Goal: Task Accomplishment & Management: Complete application form

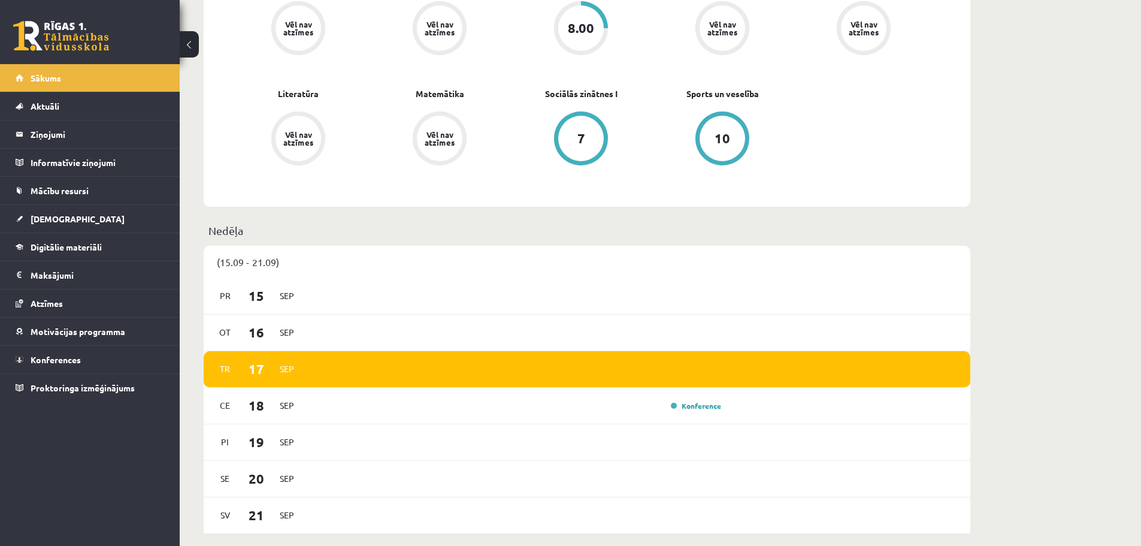
scroll to position [539, 0]
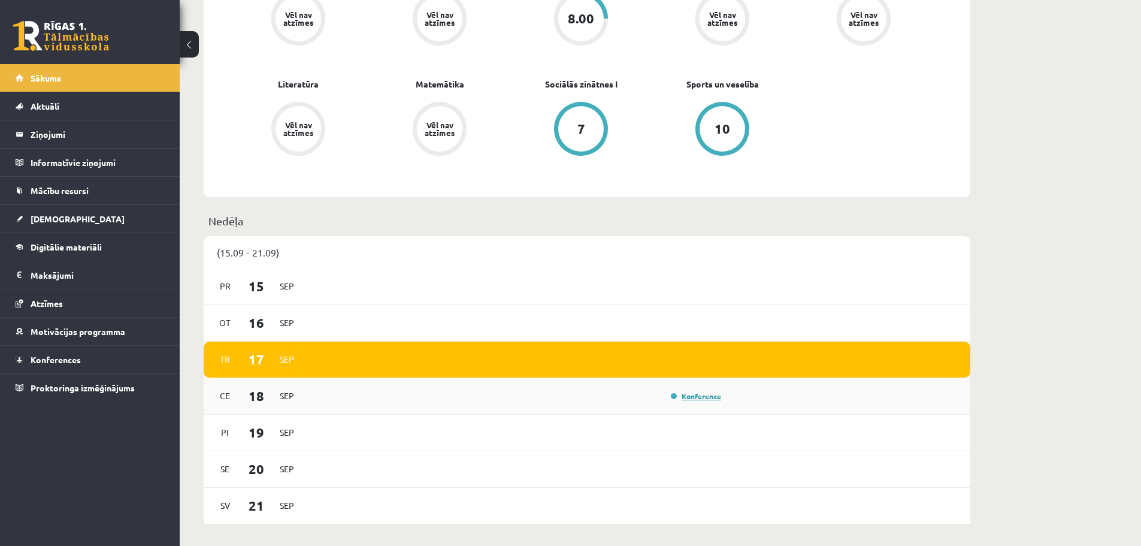
click at [687, 396] on link "Konference" at bounding box center [696, 396] width 50 height 10
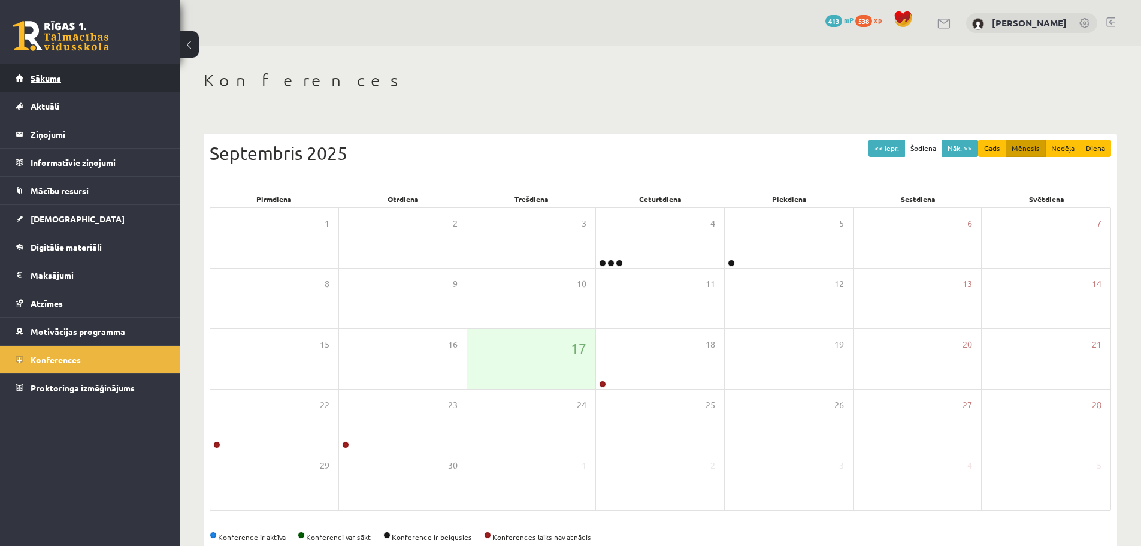
click at [51, 79] on span "Sākums" at bounding box center [46, 77] width 31 height 11
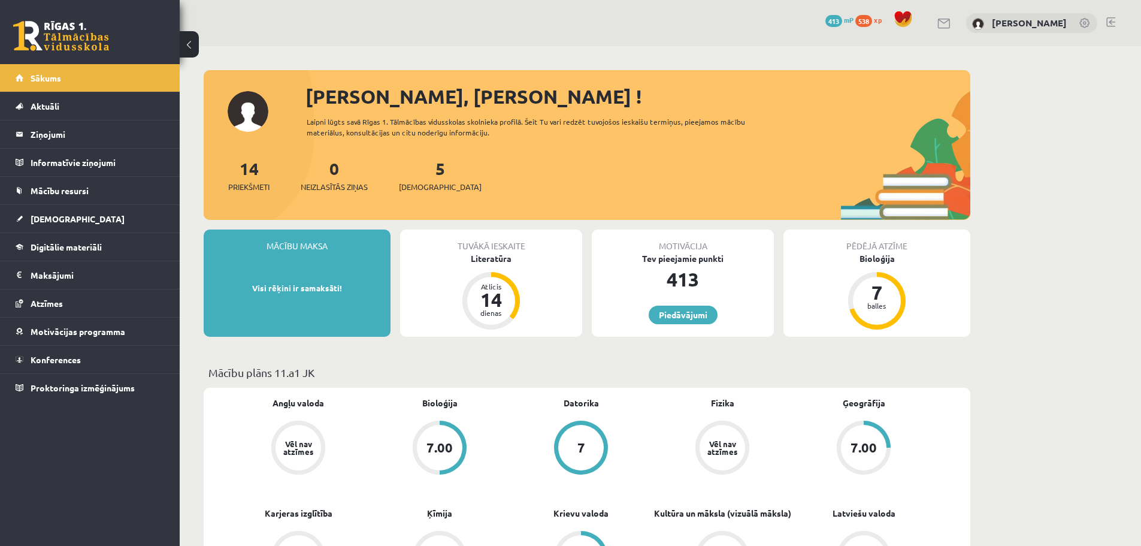
click at [422, 178] on div "5 Ieskaites" at bounding box center [440, 174] width 83 height 37
click at [426, 185] on span "[DEMOGRAPHIC_DATA]" at bounding box center [440, 187] width 83 height 12
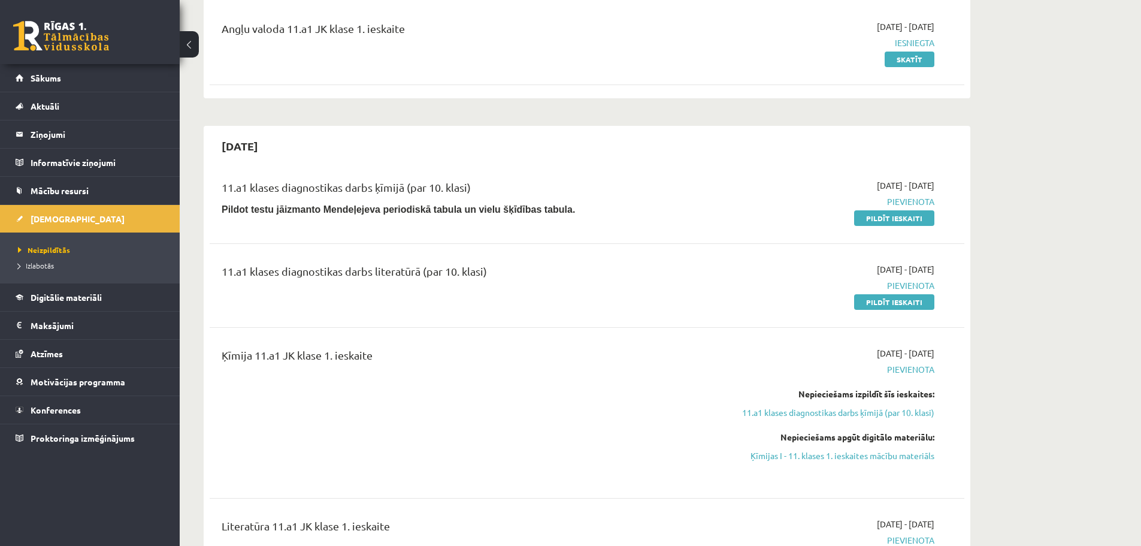
scroll to position [180, 0]
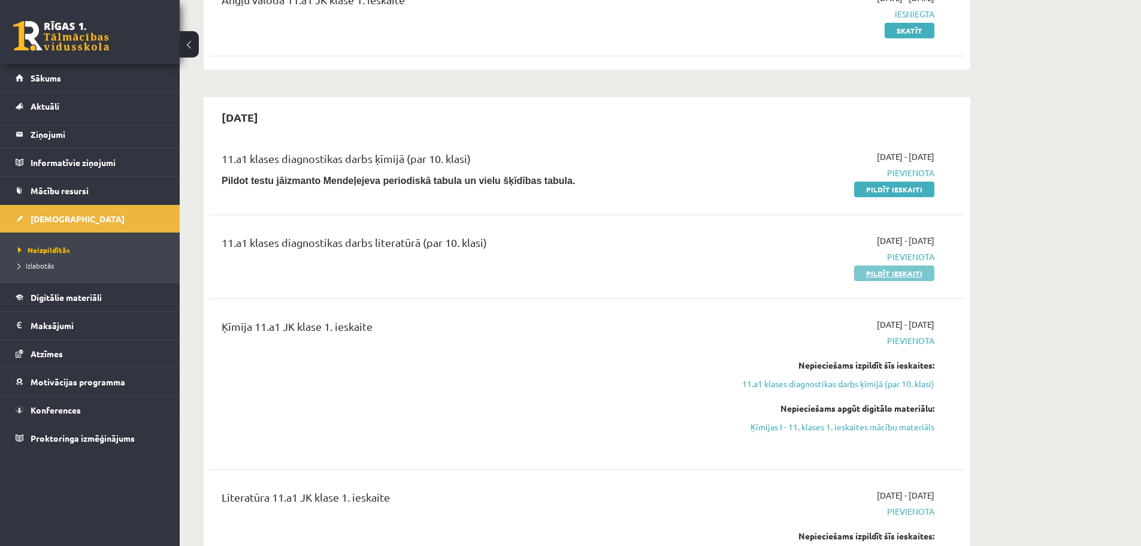
click at [872, 274] on link "Pildīt ieskaiti" at bounding box center [894, 273] width 80 height 16
click at [913, 274] on link "Pildīt ieskaiti" at bounding box center [894, 273] width 80 height 16
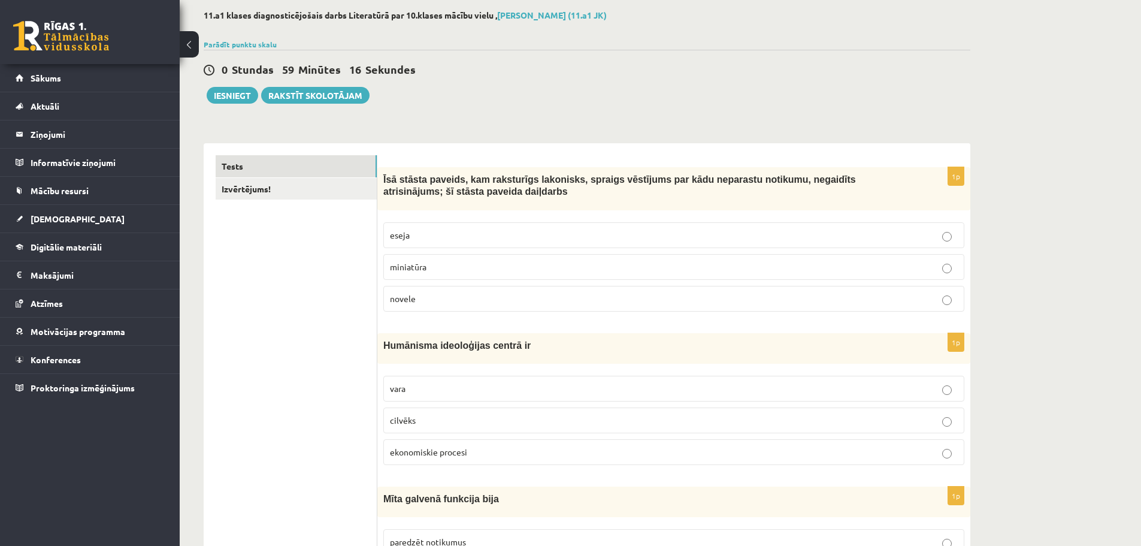
scroll to position [120, 0]
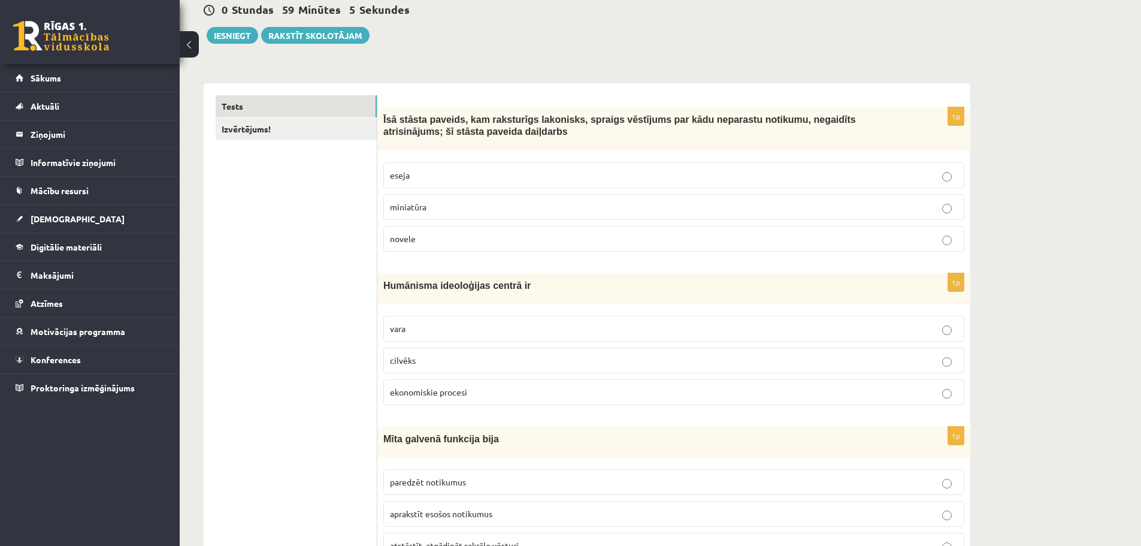
click at [506, 234] on p "novele" at bounding box center [674, 238] width 568 height 13
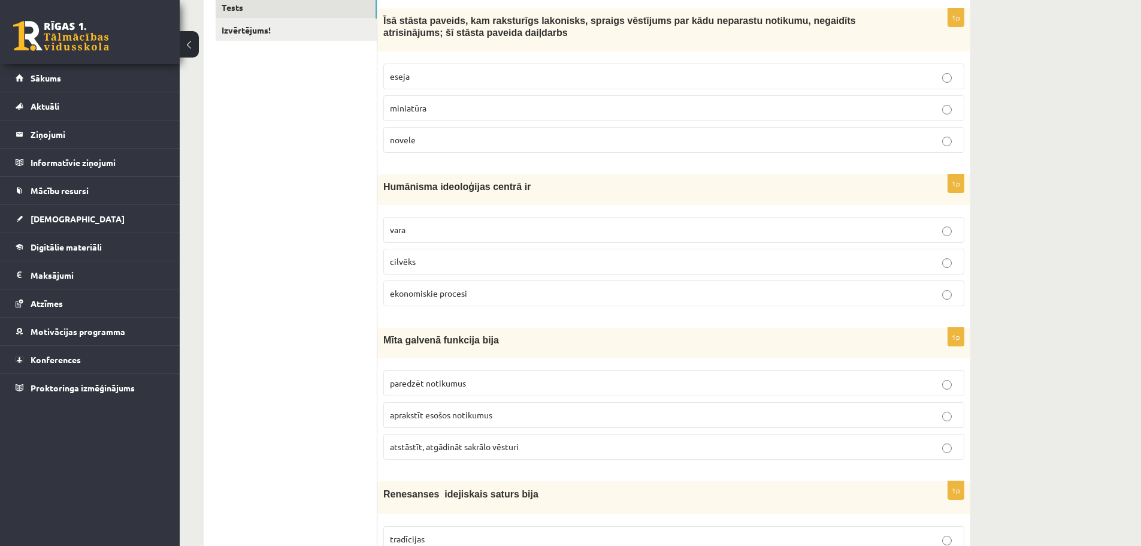
scroll to position [240, 0]
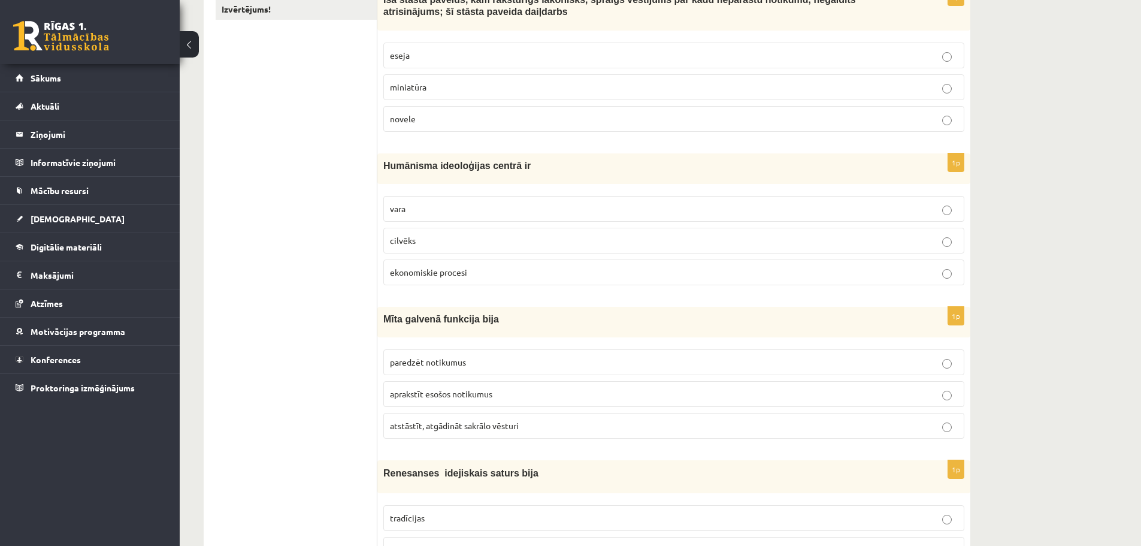
click at [412, 240] on span "cilvēks" at bounding box center [403, 240] width 26 height 11
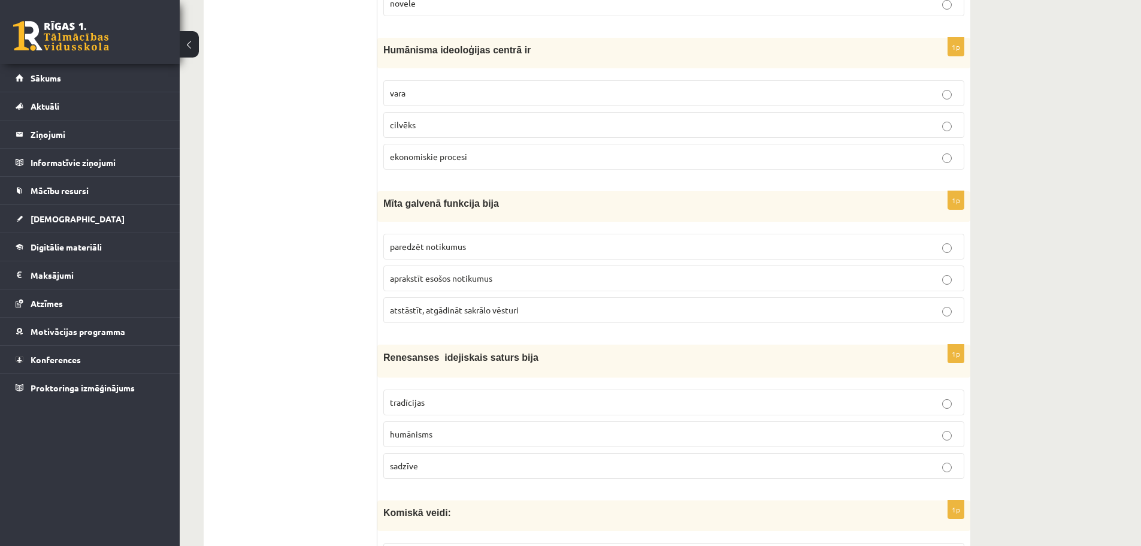
scroll to position [419, 0]
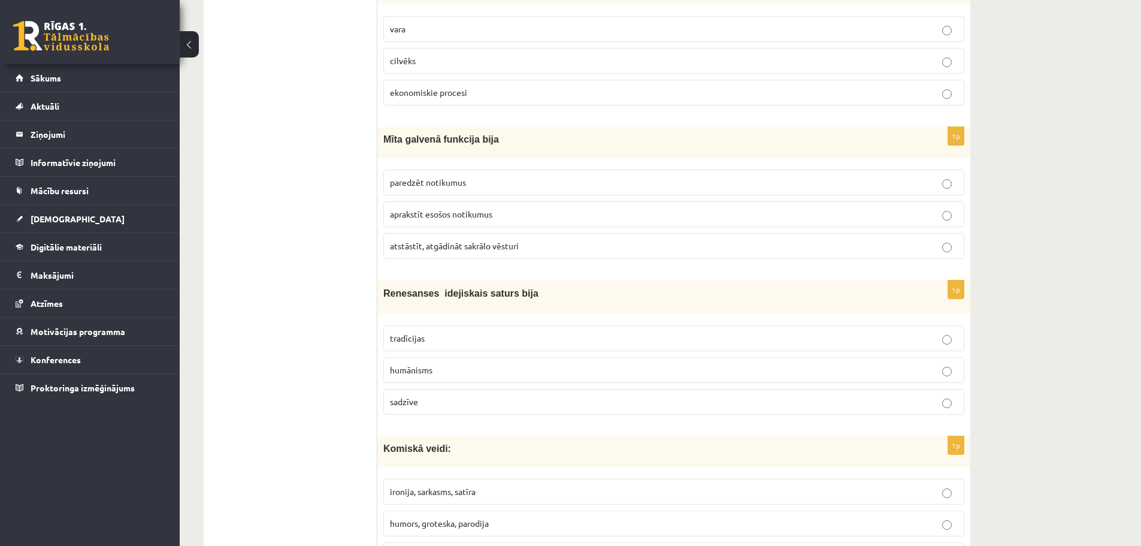
click at [481, 251] on span "atstāstīt, atgādināt sakrālo vēsturi" at bounding box center [454, 245] width 129 height 11
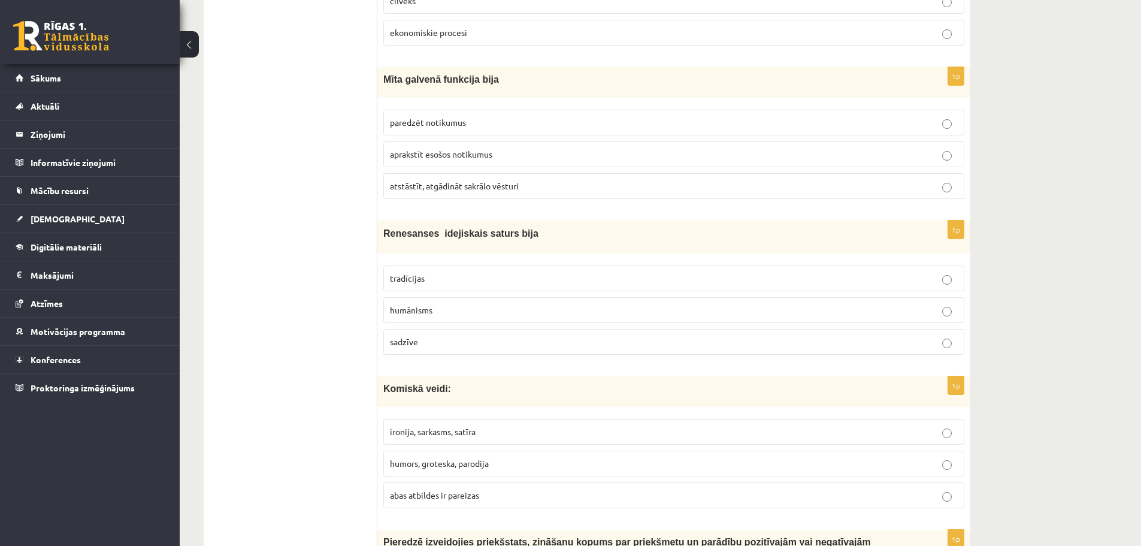
click at [522, 310] on p "humānisms" at bounding box center [674, 310] width 568 height 13
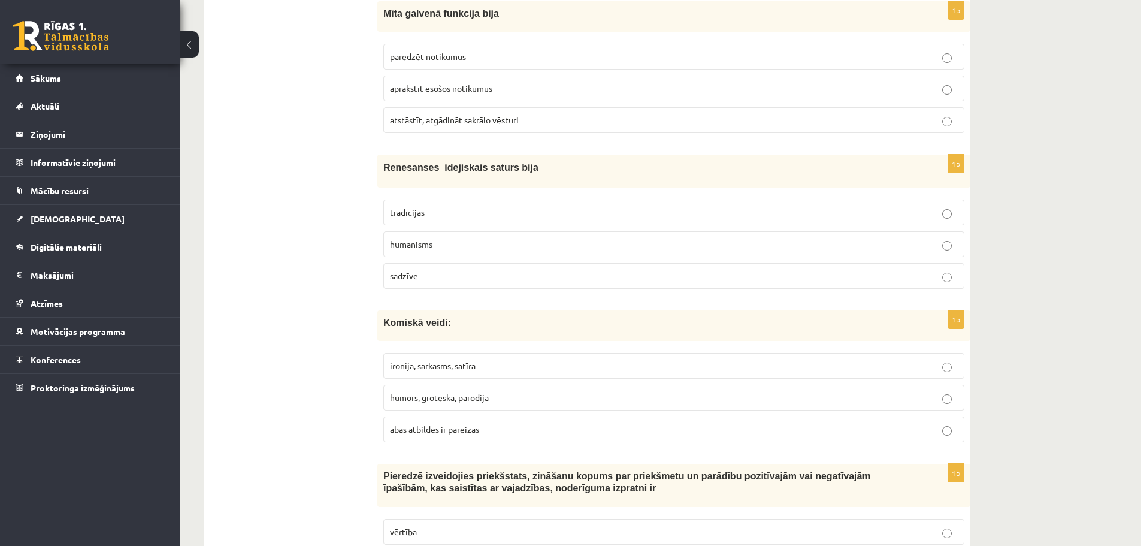
scroll to position [573, 0]
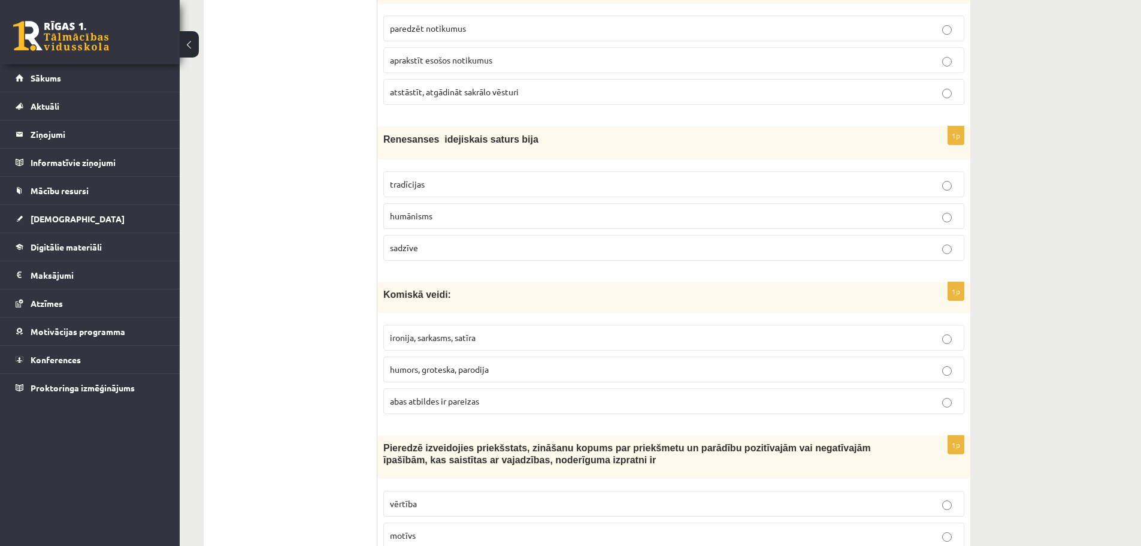
click at [628, 391] on label "abas atbildes ir pareizas" at bounding box center [673, 401] width 581 height 26
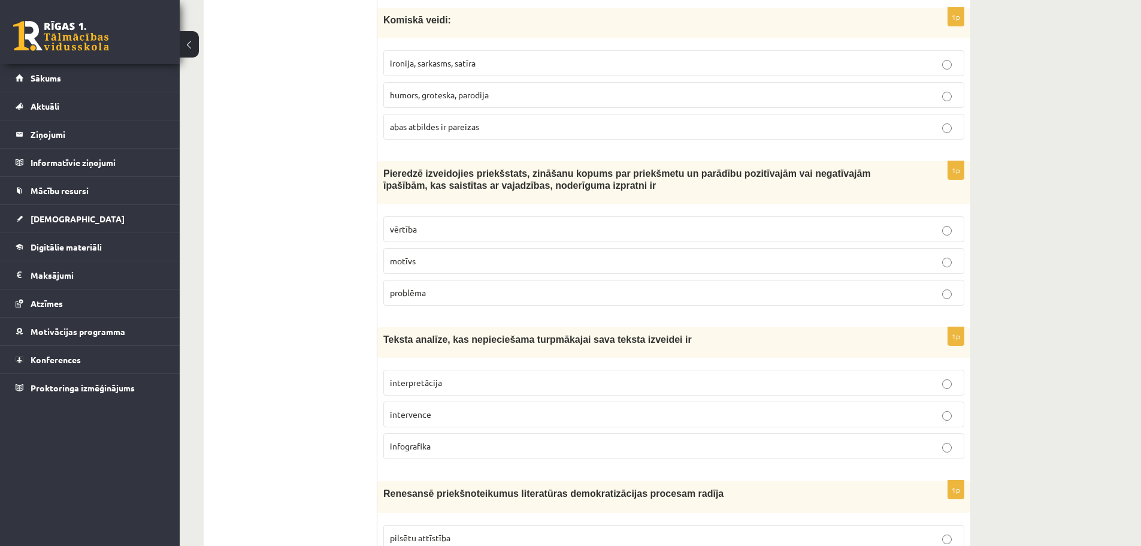
scroll to position [859, 0]
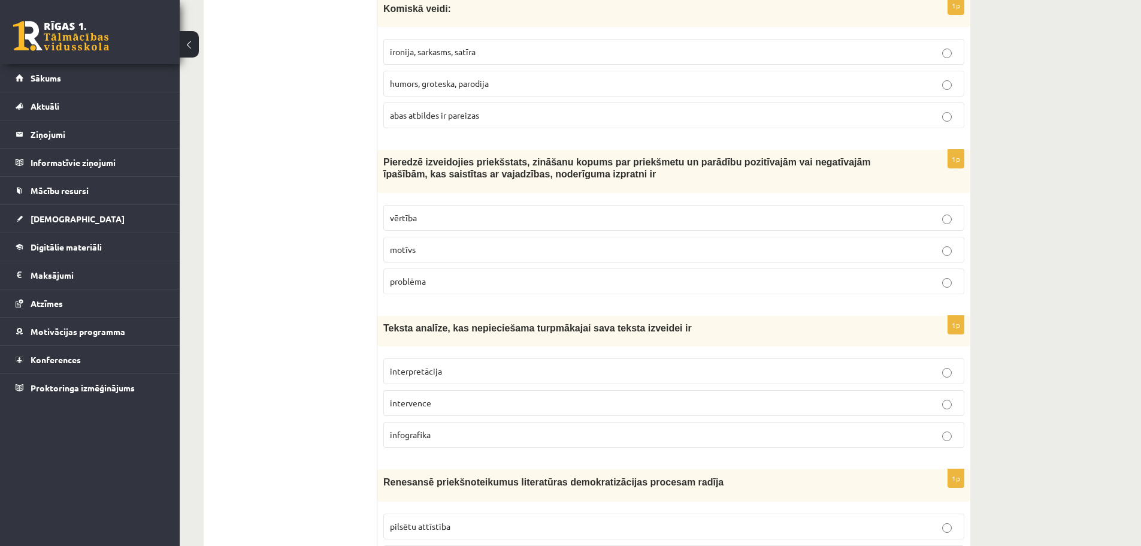
click at [560, 213] on p "vērtība" at bounding box center [674, 218] width 568 height 13
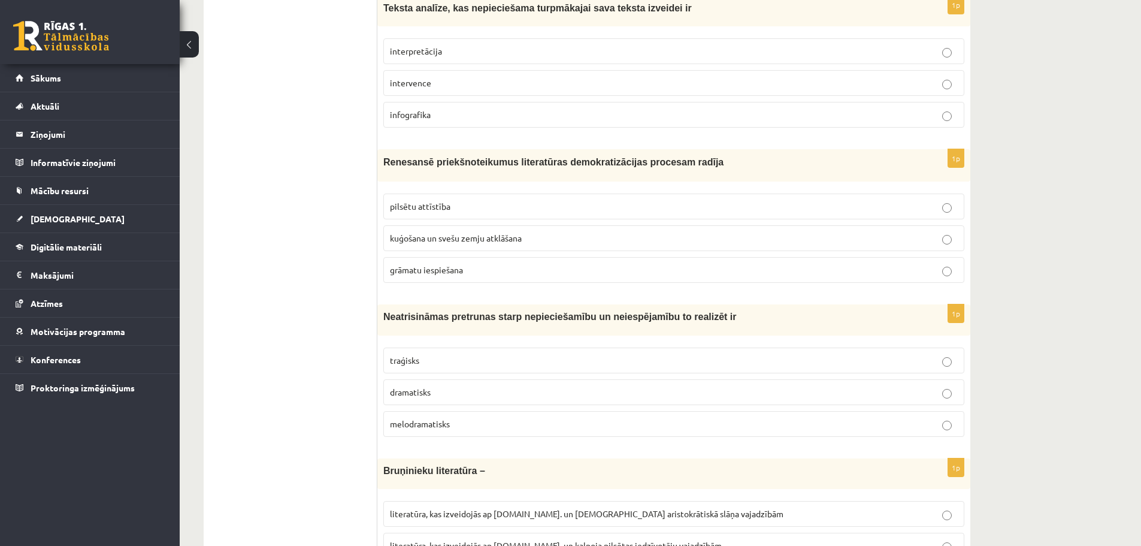
scroll to position [1159, 0]
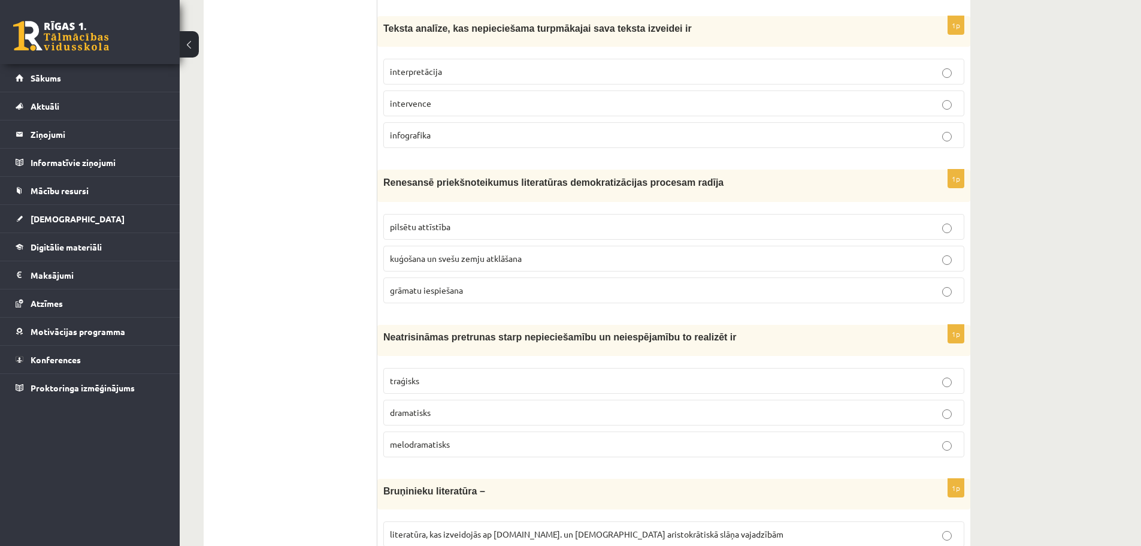
click at [453, 74] on p "interpretācija" at bounding box center [674, 71] width 568 height 13
click at [470, 291] on p "grāmatu iespiešana" at bounding box center [674, 290] width 568 height 13
click at [463, 380] on p "traģisks" at bounding box center [674, 380] width 568 height 13
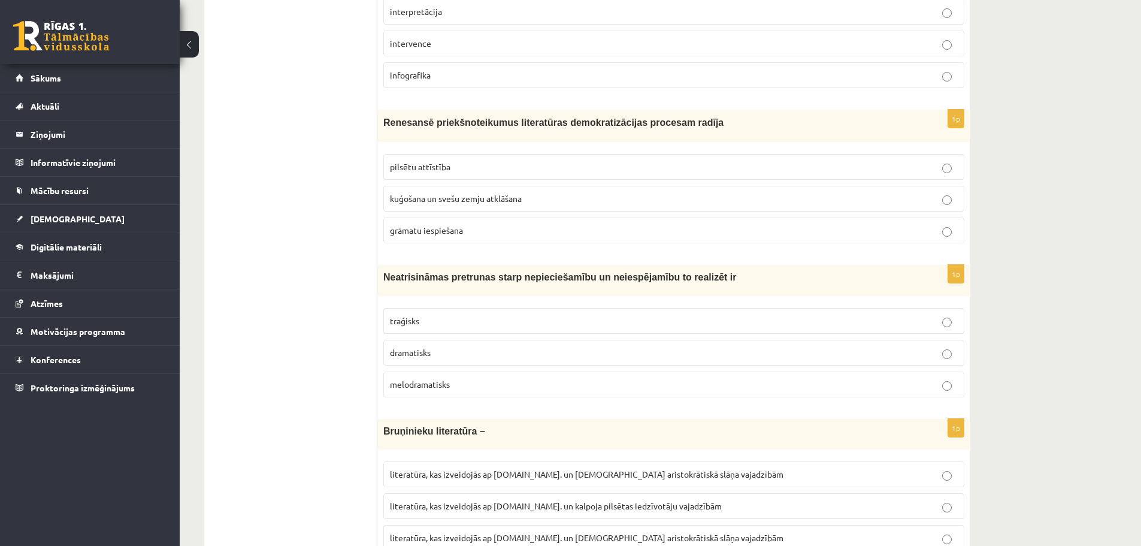
scroll to position [1219, 0]
click at [553, 466] on label "literatūra, kas izveidojās ap 20.gs. un kalpoja aristokrātiskā slāņa vajadzībām" at bounding box center [673, 474] width 581 height 26
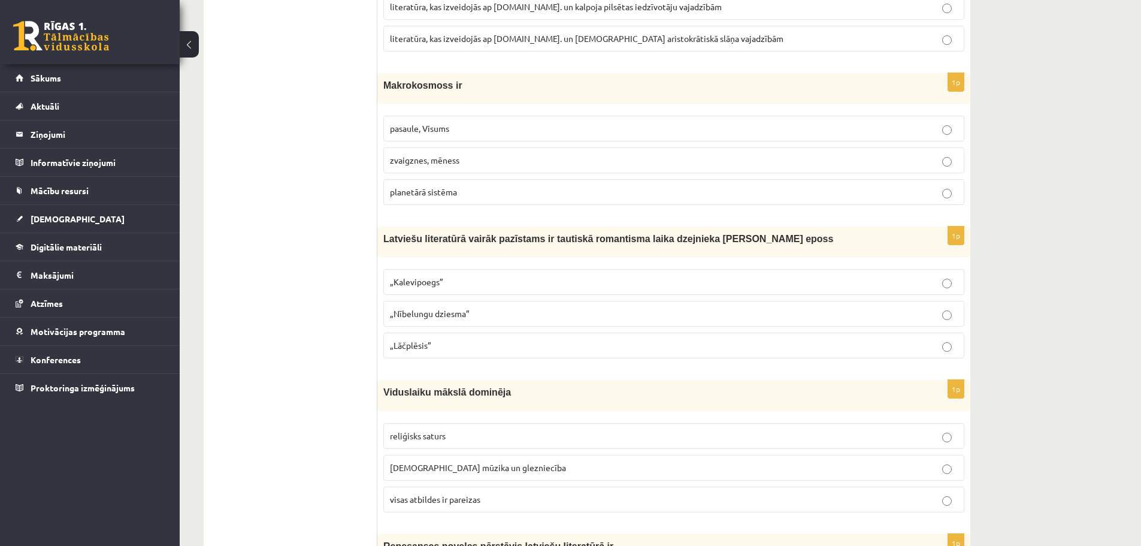
scroll to position [1747, 0]
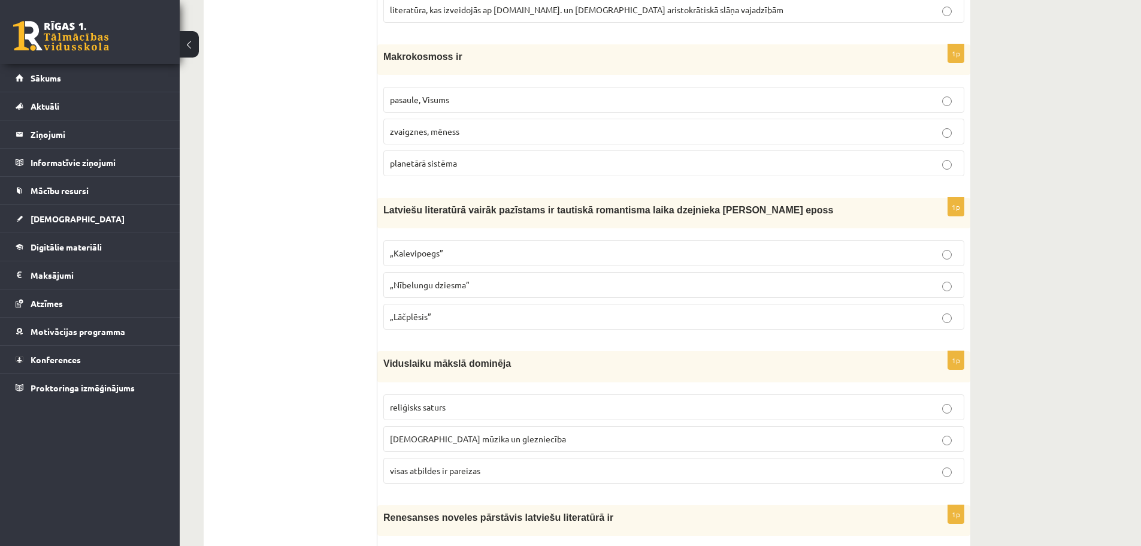
click at [494, 102] on p "pasaule, Visums" at bounding box center [674, 99] width 568 height 13
click at [478, 321] on p "„Lāčplēsis”" at bounding box center [674, 316] width 568 height 13
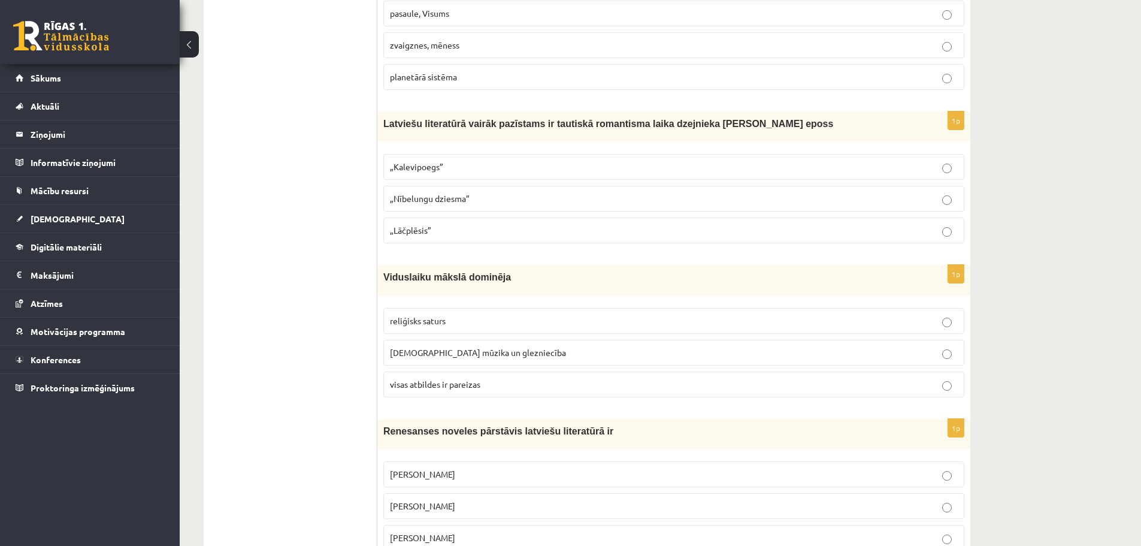
scroll to position [1866, 0]
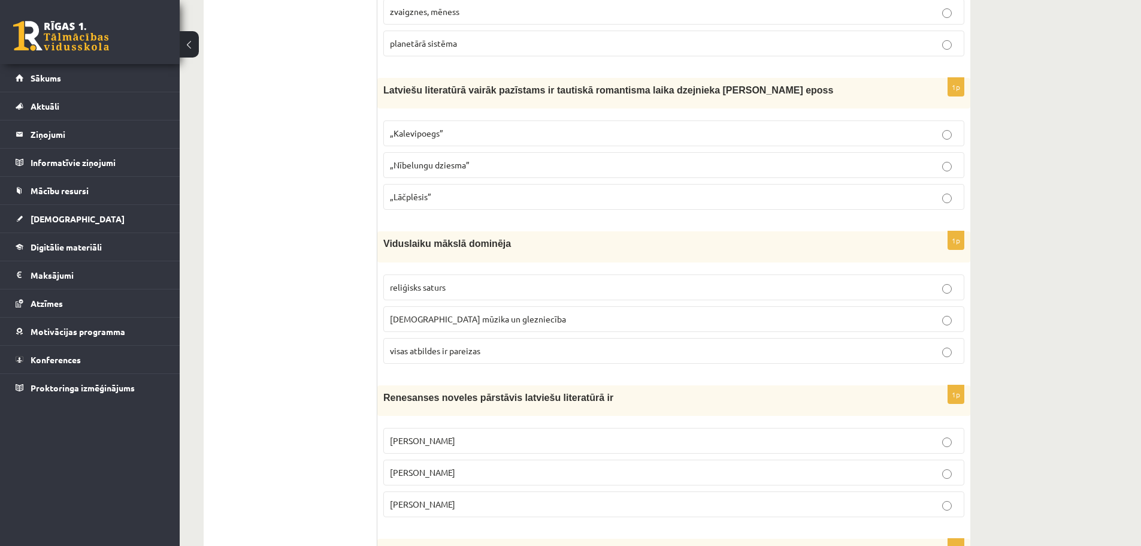
click at [459, 347] on span "visas atbildes ir pareizas" at bounding box center [435, 350] width 90 height 11
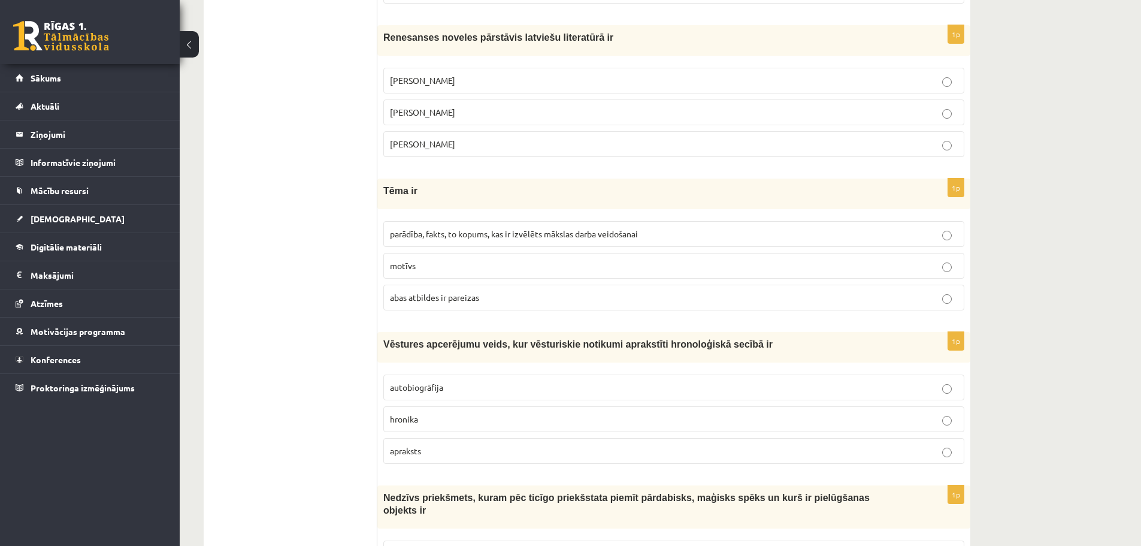
scroll to position [2226, 0]
click at [475, 85] on p "Rūdolfs Blaumanis" at bounding box center [674, 81] width 568 height 13
click at [454, 296] on span "abas atbildes ir pareizas" at bounding box center [434, 297] width 89 height 11
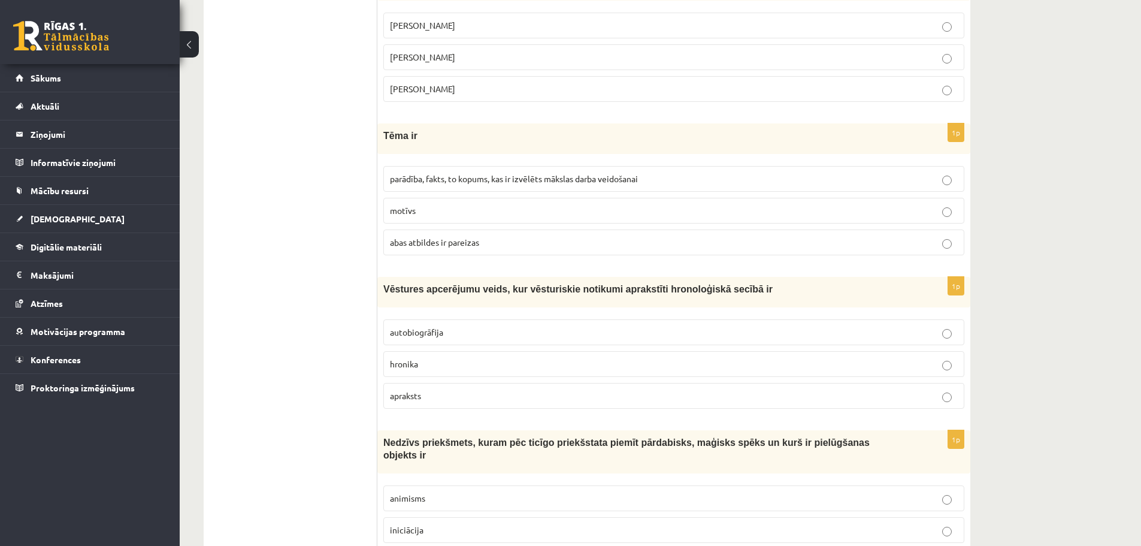
scroll to position [2346, 0]
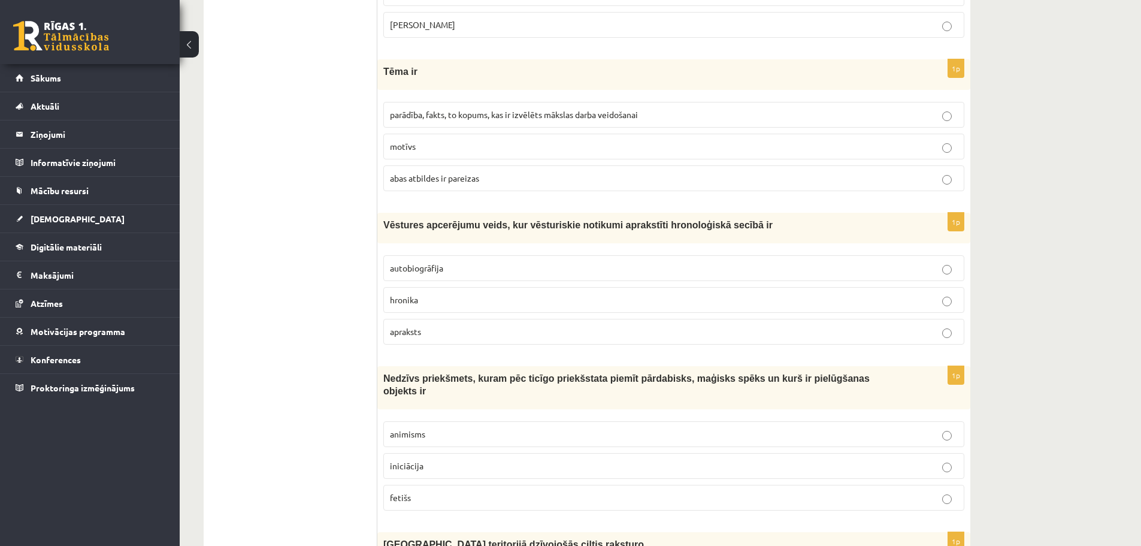
click at [464, 300] on p "hronika" at bounding box center [674, 300] width 568 height 13
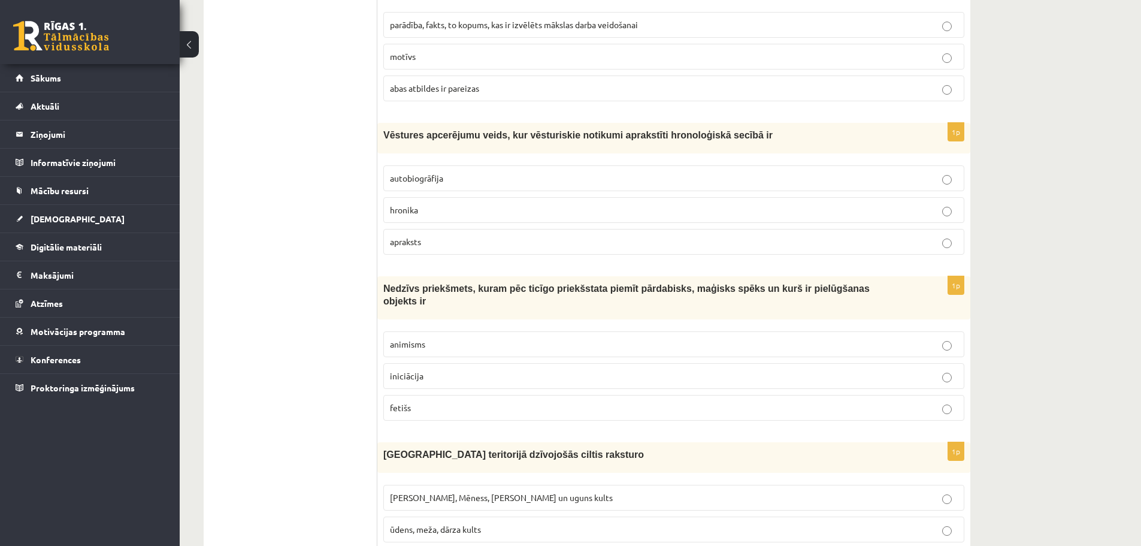
scroll to position [2466, 0]
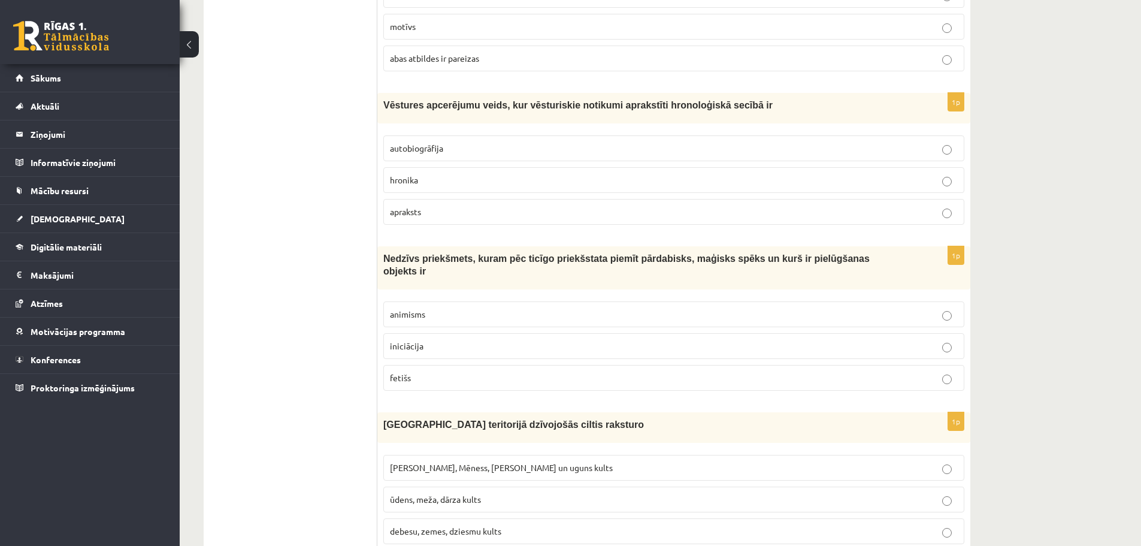
click at [425, 309] on p "animisms" at bounding box center [674, 314] width 568 height 13
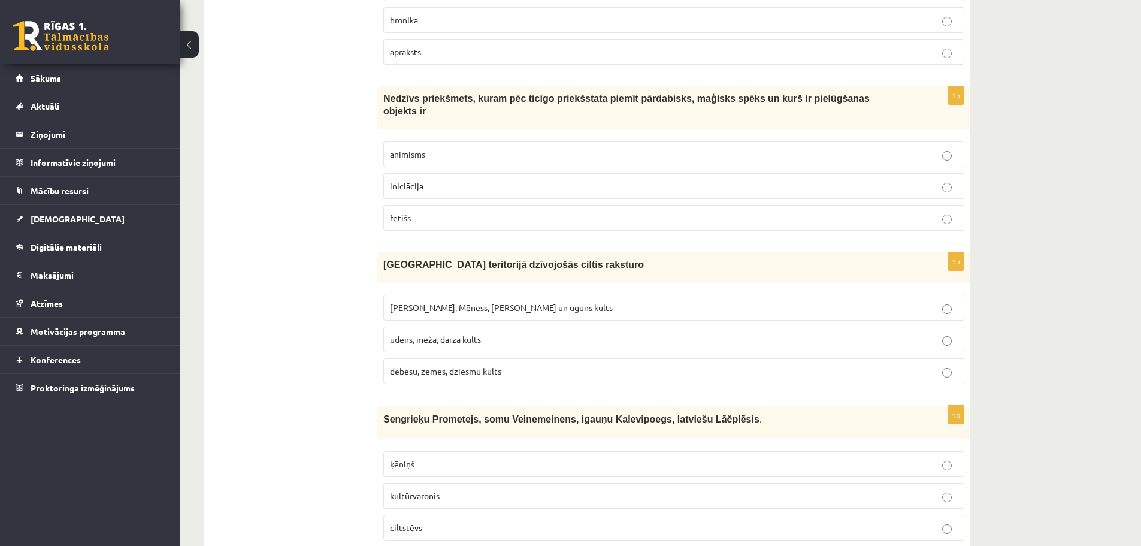
scroll to position [2705, 0]
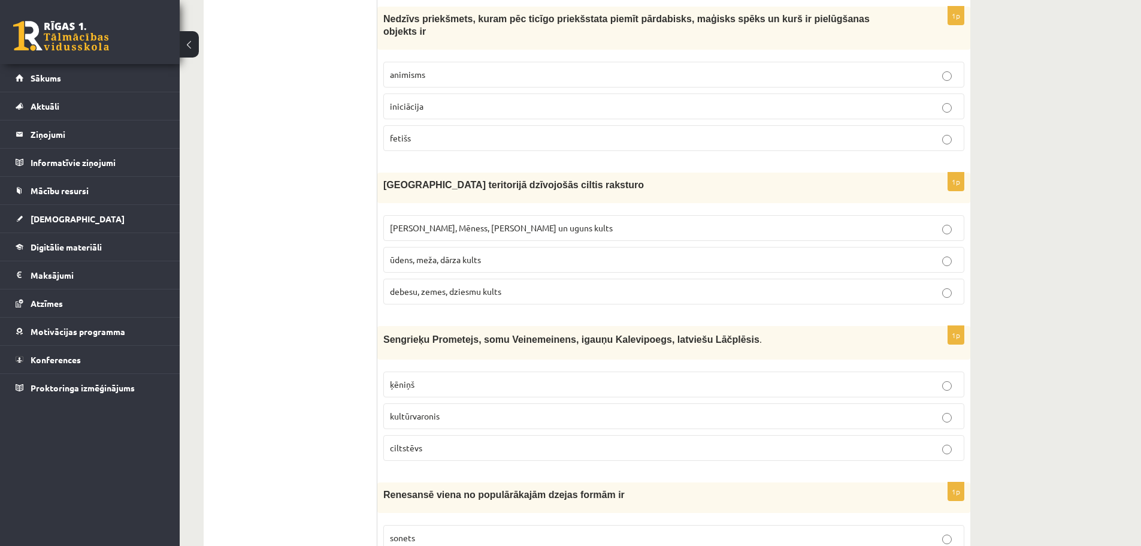
click at [441, 222] on span "Saules, Mēness, Pērkona un uguns kults" at bounding box center [501, 227] width 223 height 11
click at [487, 371] on label "ķēniņš" at bounding box center [673, 384] width 581 height 26
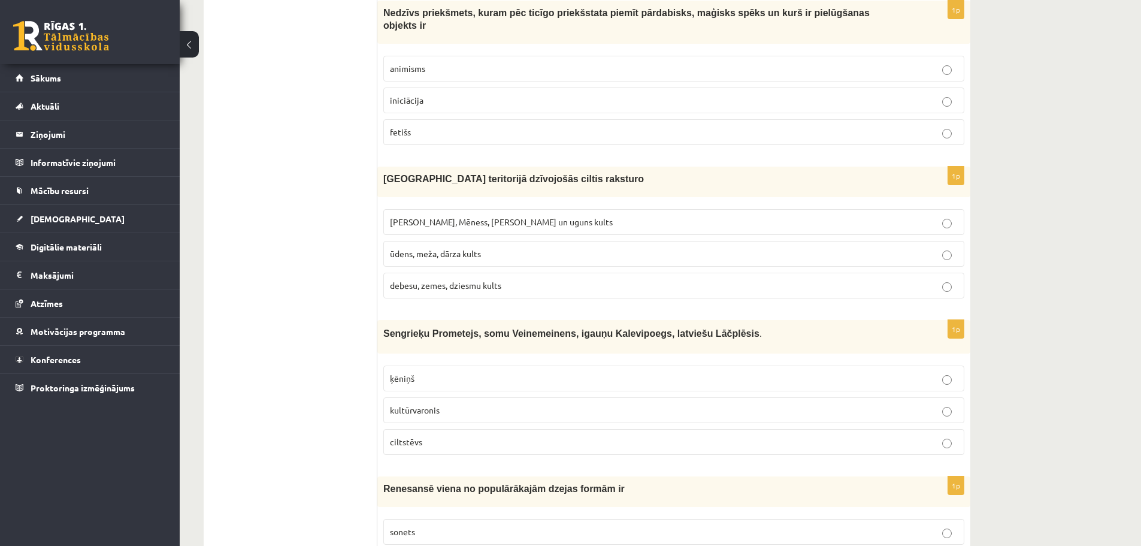
scroll to position [2717, 0]
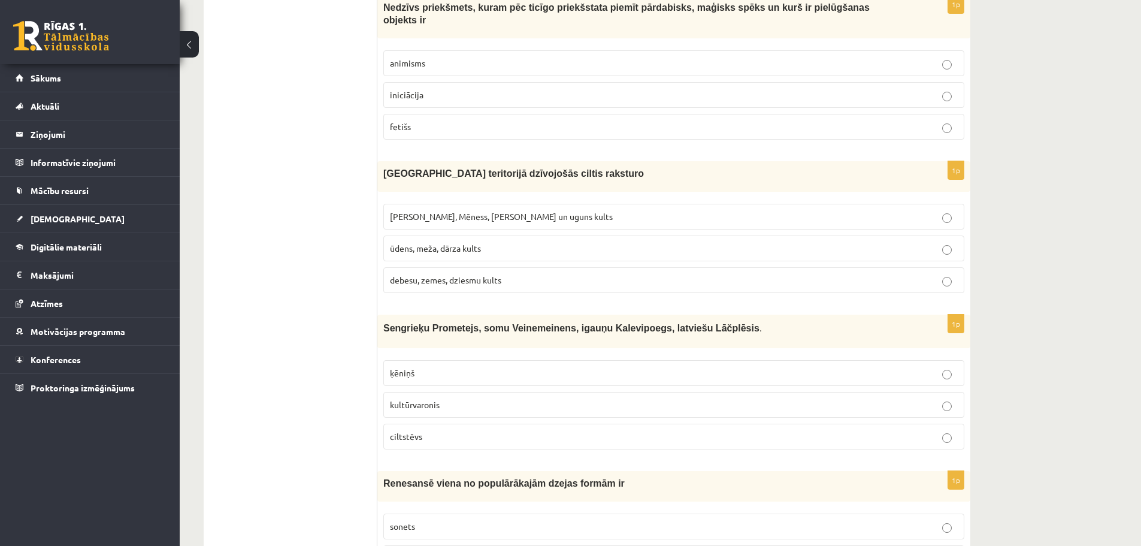
click at [940, 398] on p "kultūrvaronis" at bounding box center [674, 404] width 568 height 13
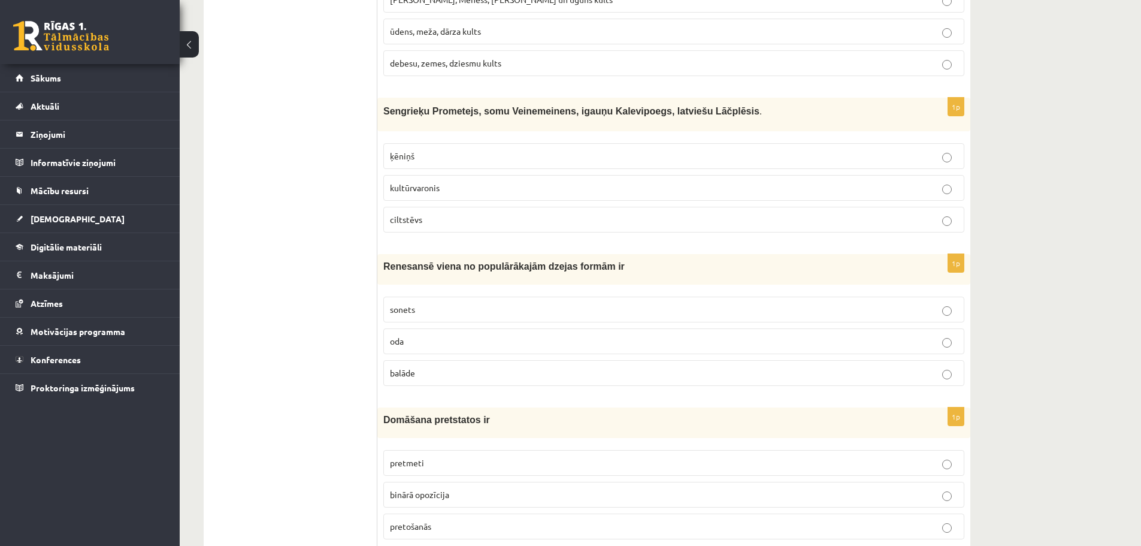
scroll to position [2956, 0]
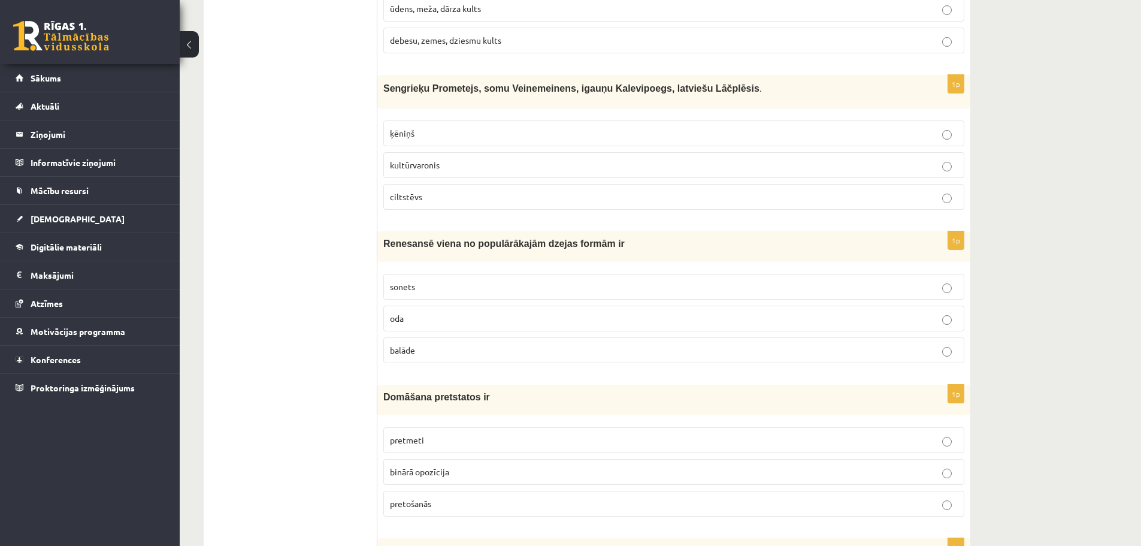
click at [487, 344] on p "balāde" at bounding box center [674, 350] width 568 height 13
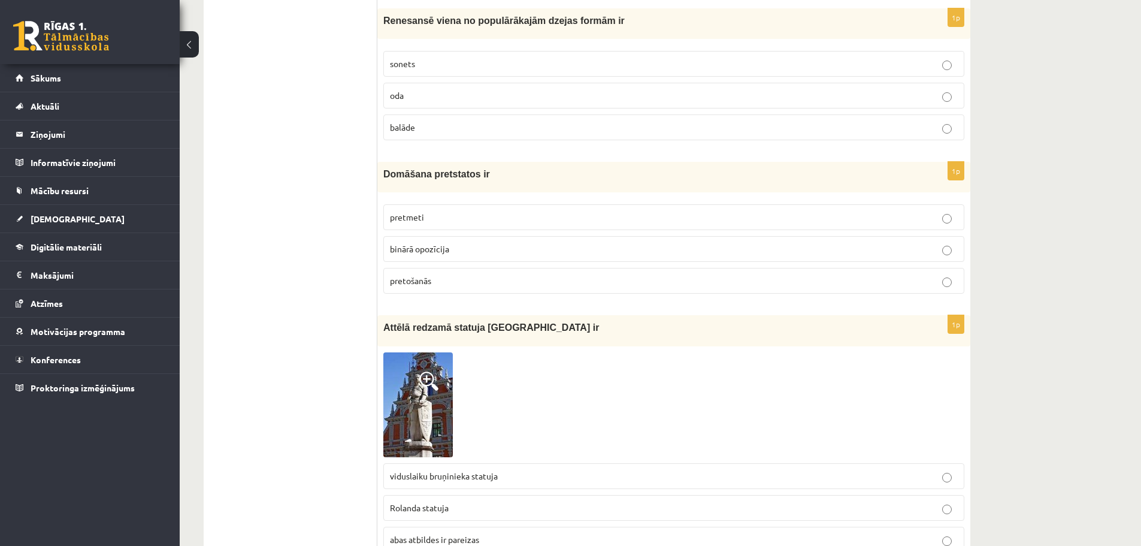
scroll to position [3197, 0]
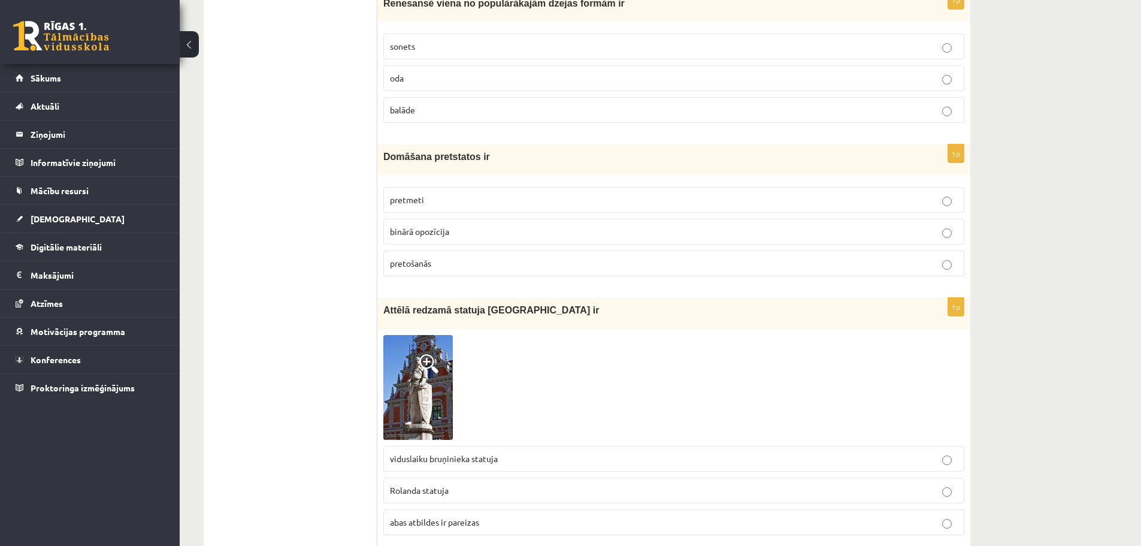
click at [442, 219] on label "binārā opozīcija" at bounding box center [673, 232] width 581 height 26
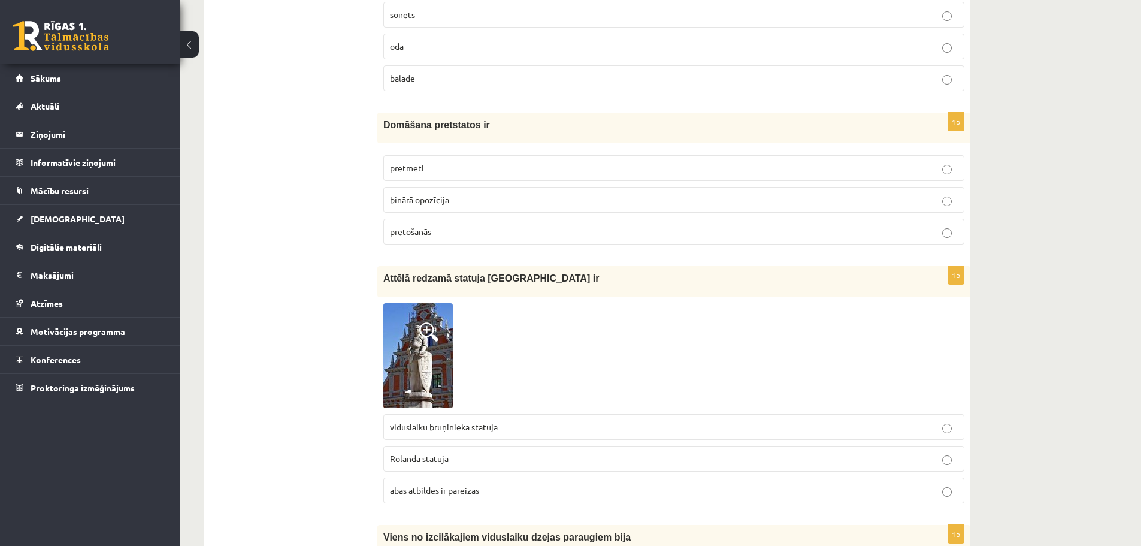
scroll to position [3256, 0]
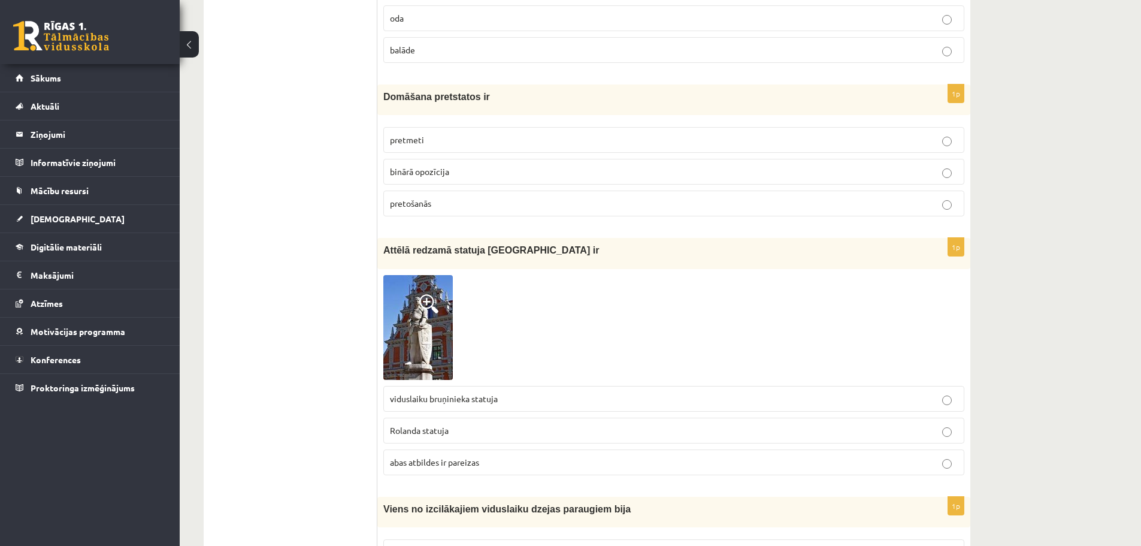
click at [463, 449] on label "abas atbildes ir pareizas" at bounding box center [673, 462] width 581 height 26
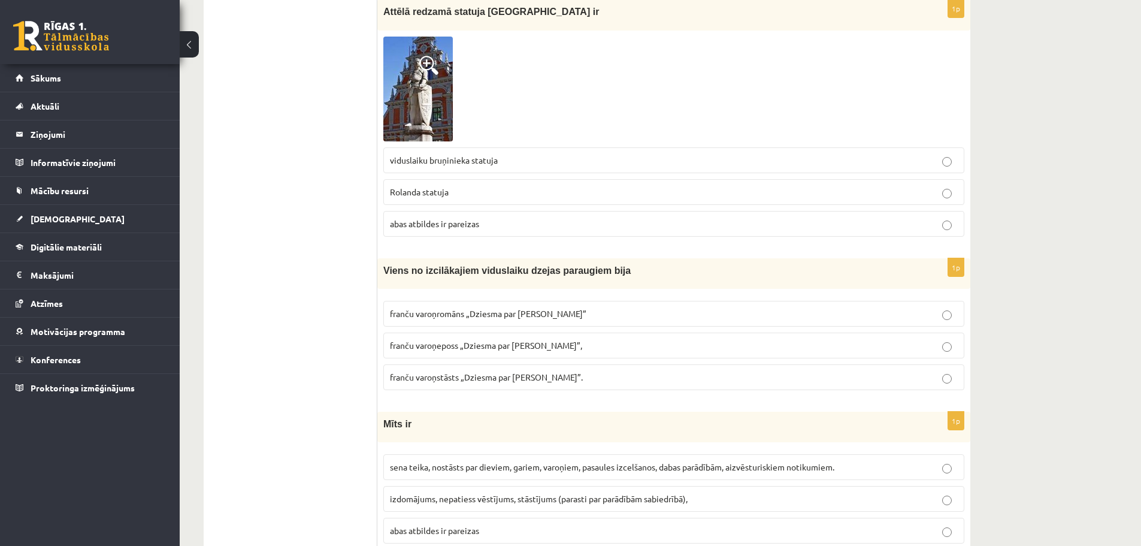
scroll to position [3496, 0]
click at [391, 338] on p "franču varoņeposs „Dziesma par Rolandu”," at bounding box center [674, 344] width 568 height 13
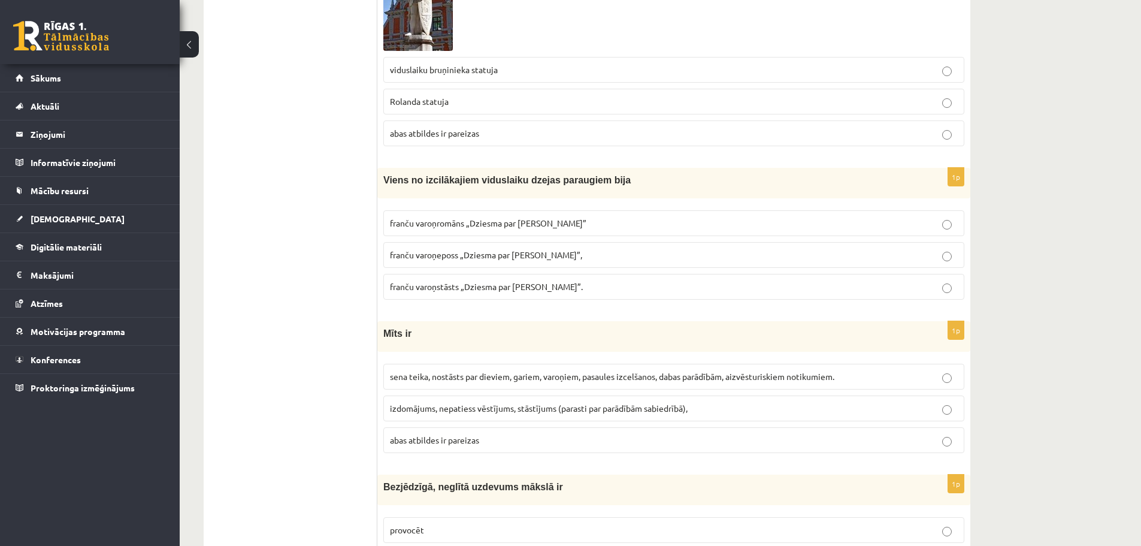
scroll to position [3556, 0]
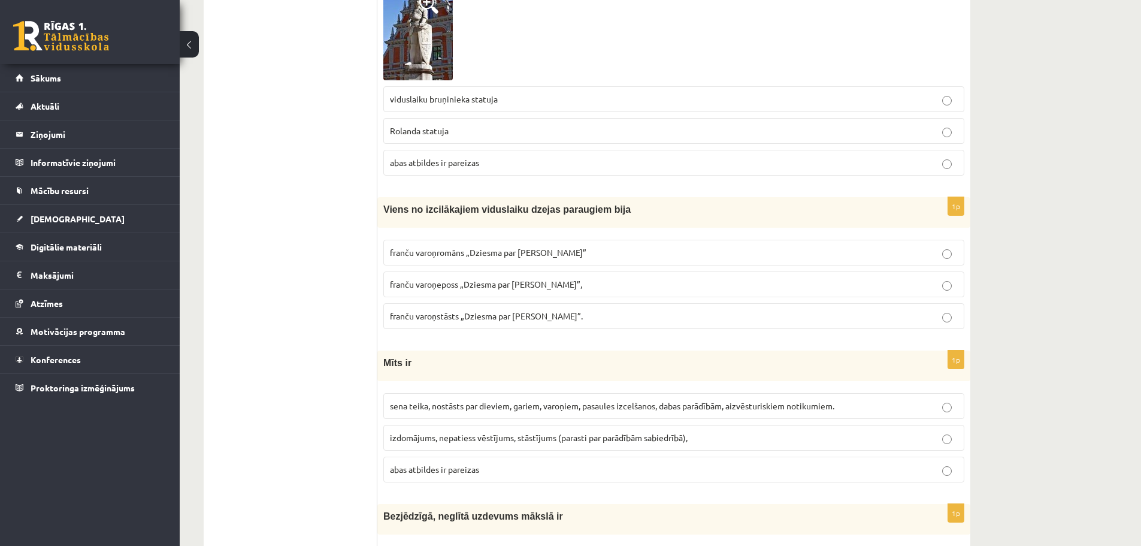
click at [478, 400] on span "sena teika, nostāsts par dieviem, gariem, varoņiem, pasaules izcelšanos, dabas …" at bounding box center [612, 405] width 445 height 11
click at [476, 431] on p "izdomājums, nepatiess vēstījums, stāstījums (parasti par parādībām sabiedrībā)," at bounding box center [674, 437] width 568 height 13
click at [477, 464] on span "abas atbildes ir pareizas" at bounding box center [434, 469] width 89 height 11
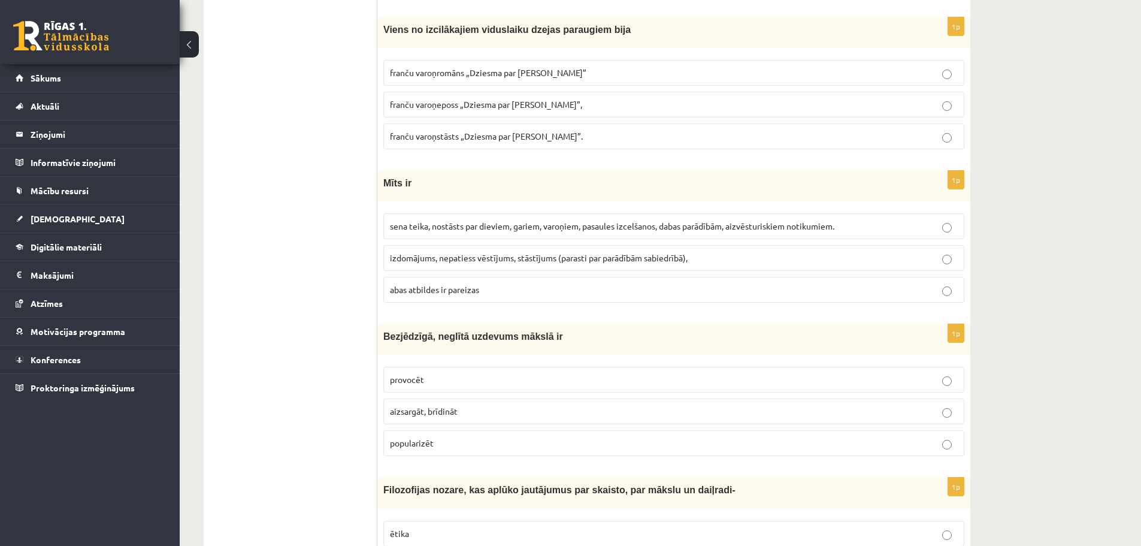
scroll to position [3796, 0]
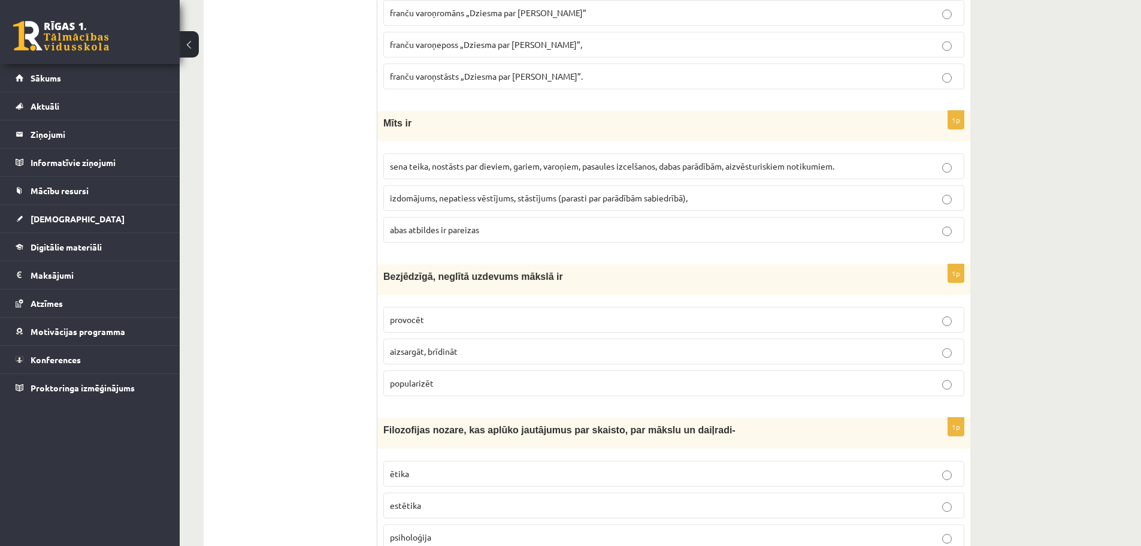
click at [438, 377] on p "popularizēt" at bounding box center [674, 383] width 568 height 13
click at [432, 346] on span "aizsargāt, brīdināt" at bounding box center [424, 351] width 68 height 11
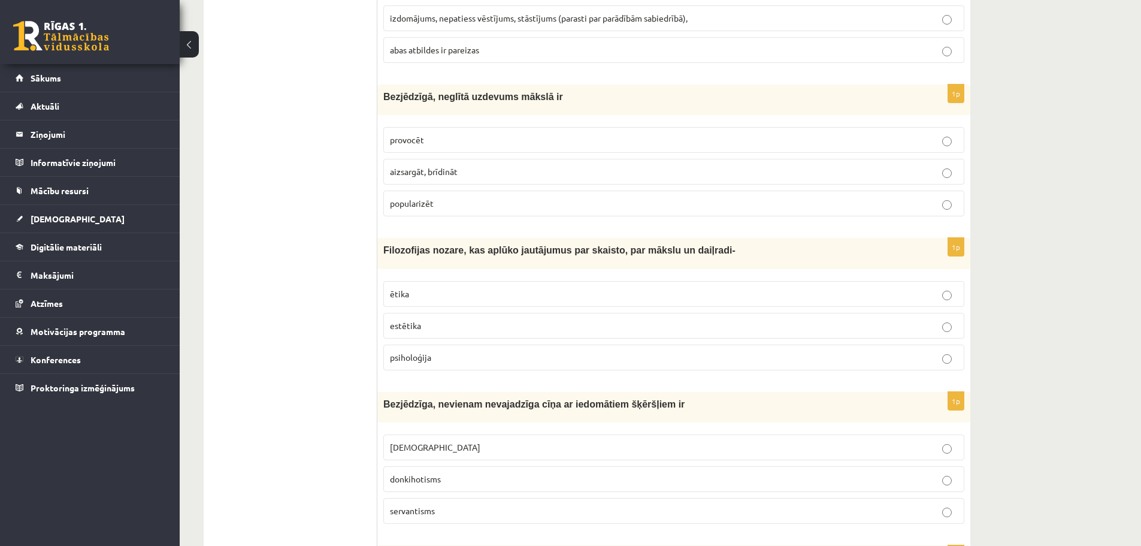
scroll to position [4035, 0]
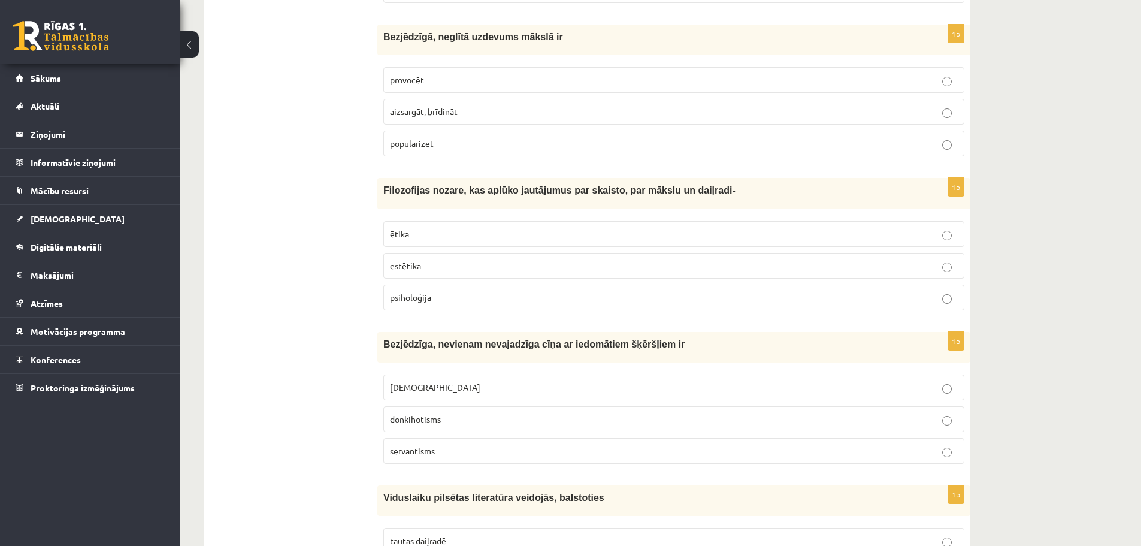
click at [464, 259] on p "estētika" at bounding box center [674, 265] width 568 height 13
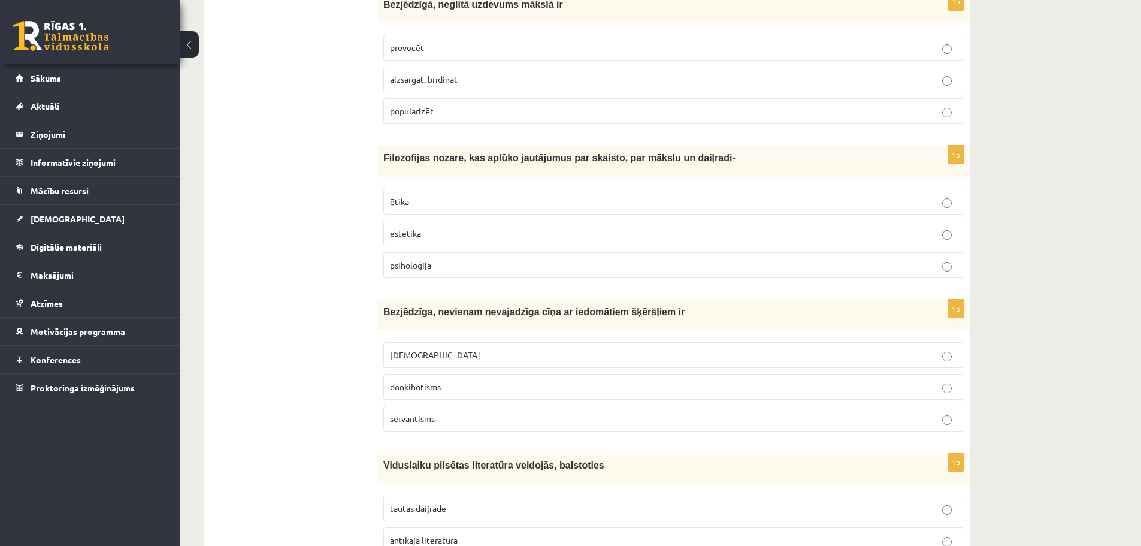
scroll to position [4095, 0]
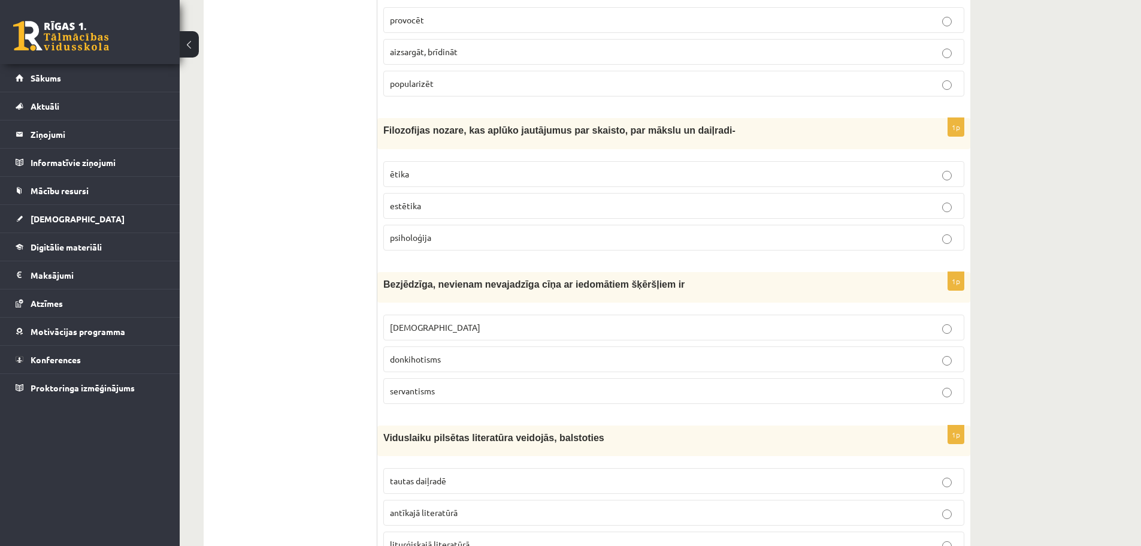
click at [452, 385] on p "servantisms" at bounding box center [674, 391] width 568 height 13
click at [464, 385] on p "servantisms" at bounding box center [674, 391] width 568 height 13
click at [474, 321] on p "minhauzenisms" at bounding box center [674, 327] width 568 height 13
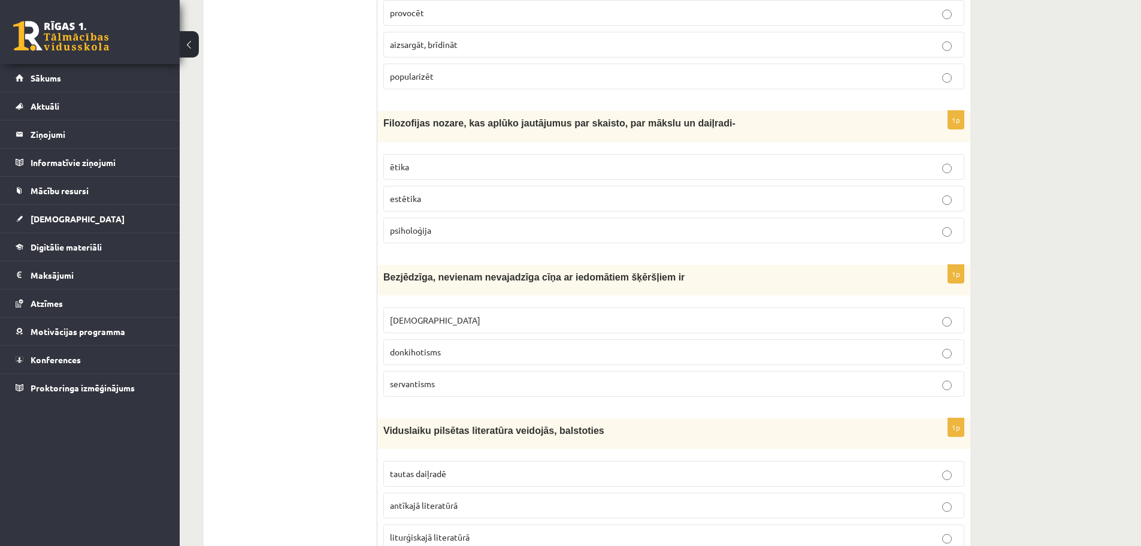
scroll to position [4215, 0]
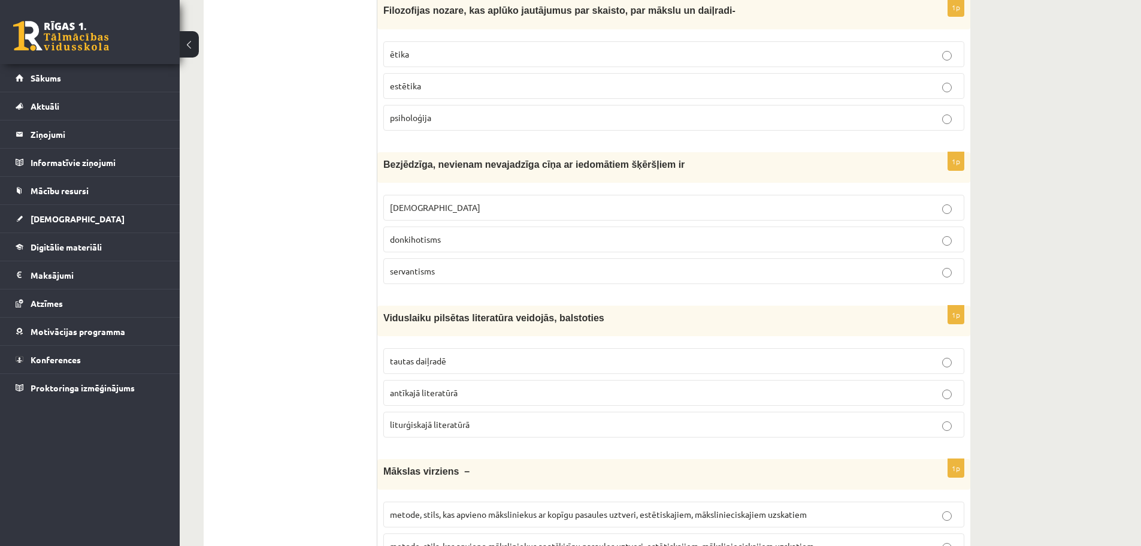
click at [467, 386] on p "antīkajā literatūrā" at bounding box center [674, 392] width 568 height 13
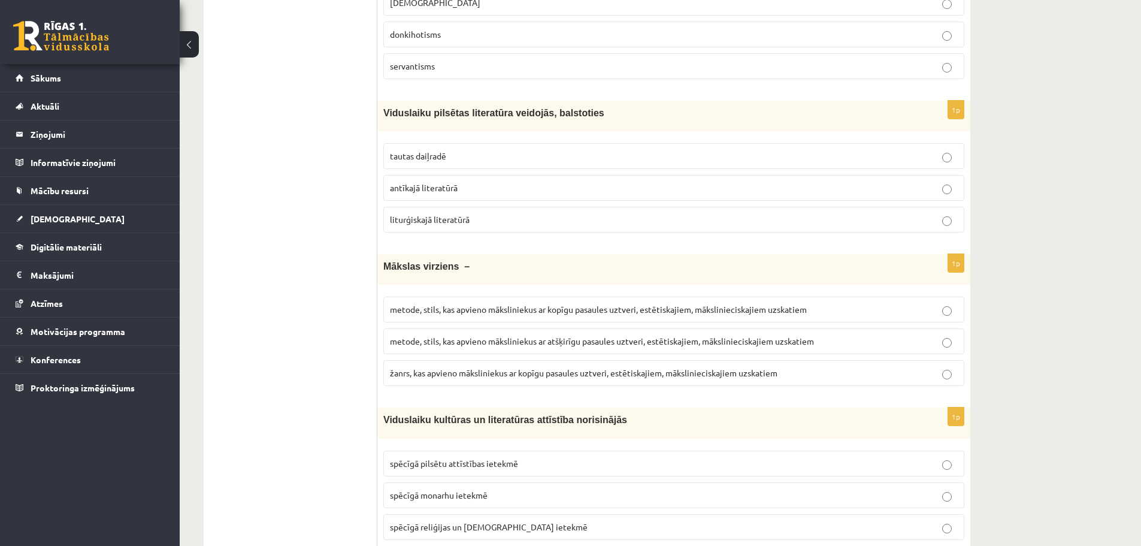
scroll to position [4448, 0]
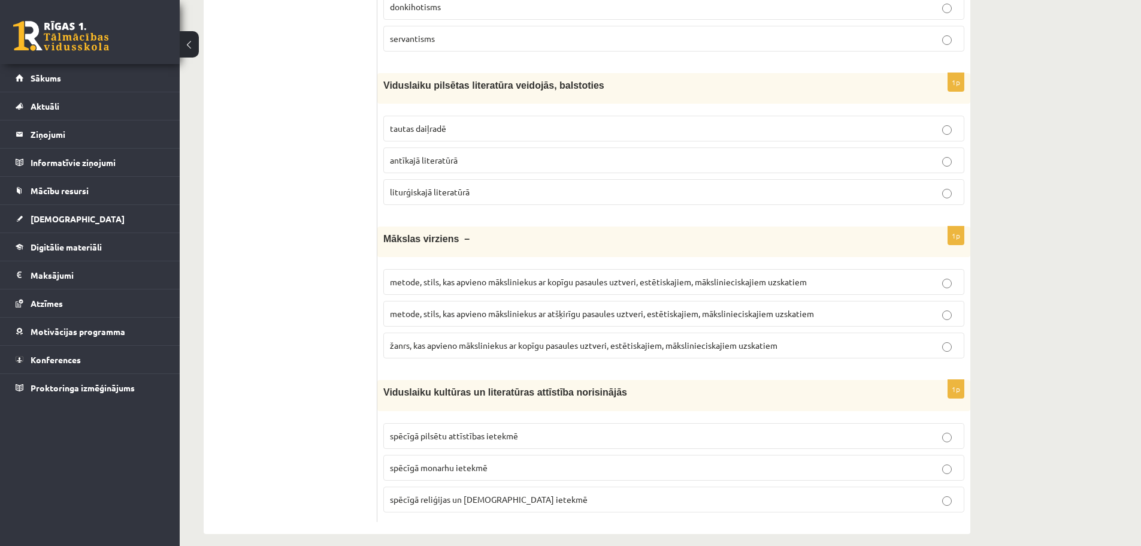
click at [468, 308] on span "metode, stils, kas apvieno māksliniekus ar atšķirīgu pasaules uztveri, estētisk…" at bounding box center [602, 313] width 424 height 11
click at [415, 494] on span "spēcīgā reliģijas un baznīcas ietekmē" at bounding box center [489, 499] width 198 height 11
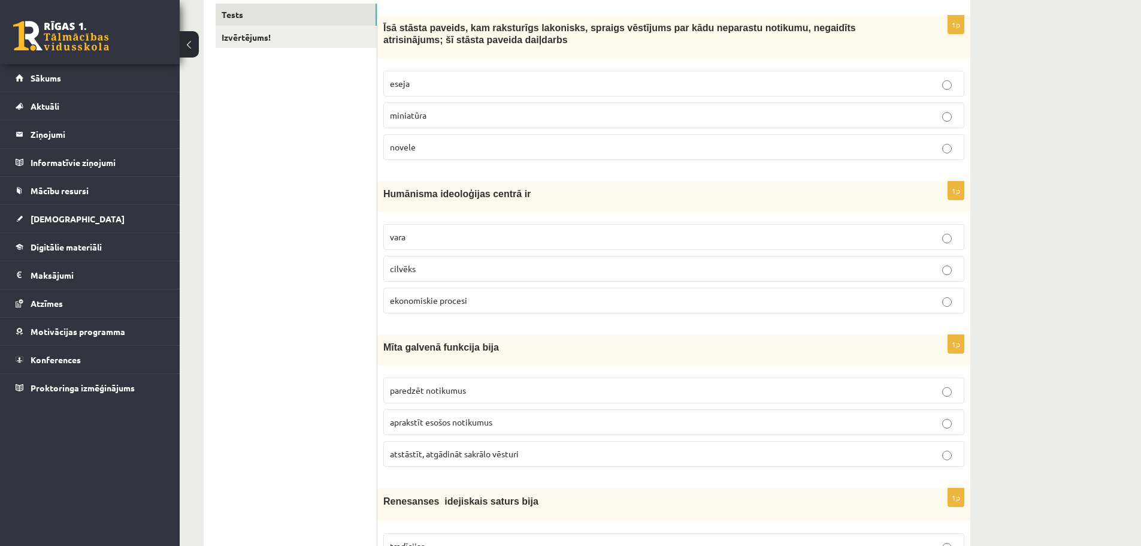
scroll to position [0, 0]
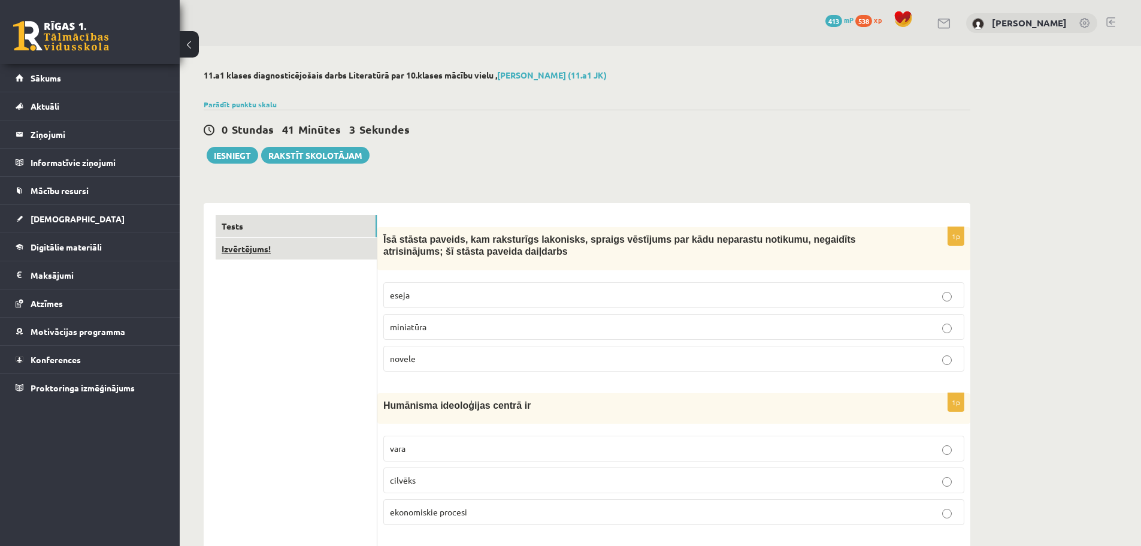
click at [345, 250] on link "Izvērtējums!" at bounding box center [296, 249] width 161 height 22
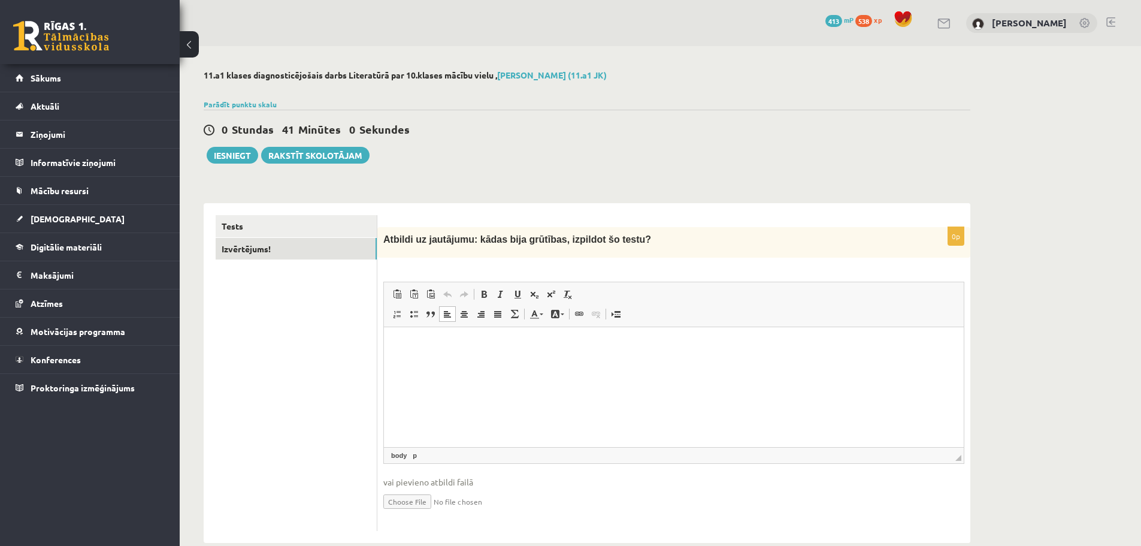
click at [438, 354] on html at bounding box center [674, 345] width 580 height 37
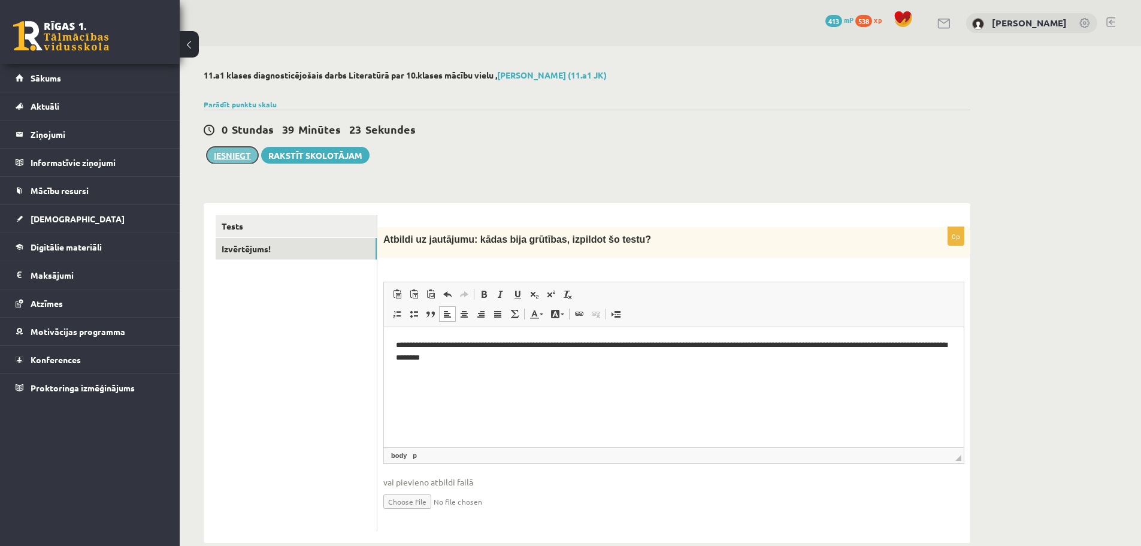
click at [237, 153] on button "Iesniegt" at bounding box center [233, 155] width 52 height 17
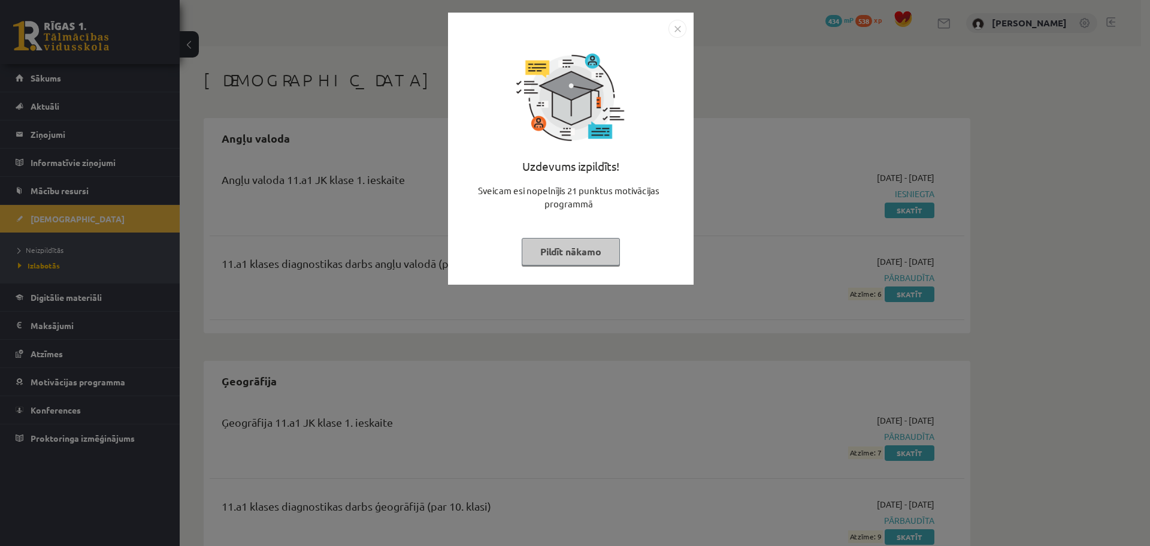
click at [564, 247] on button "Pildīt nākamo" at bounding box center [571, 252] width 98 height 28
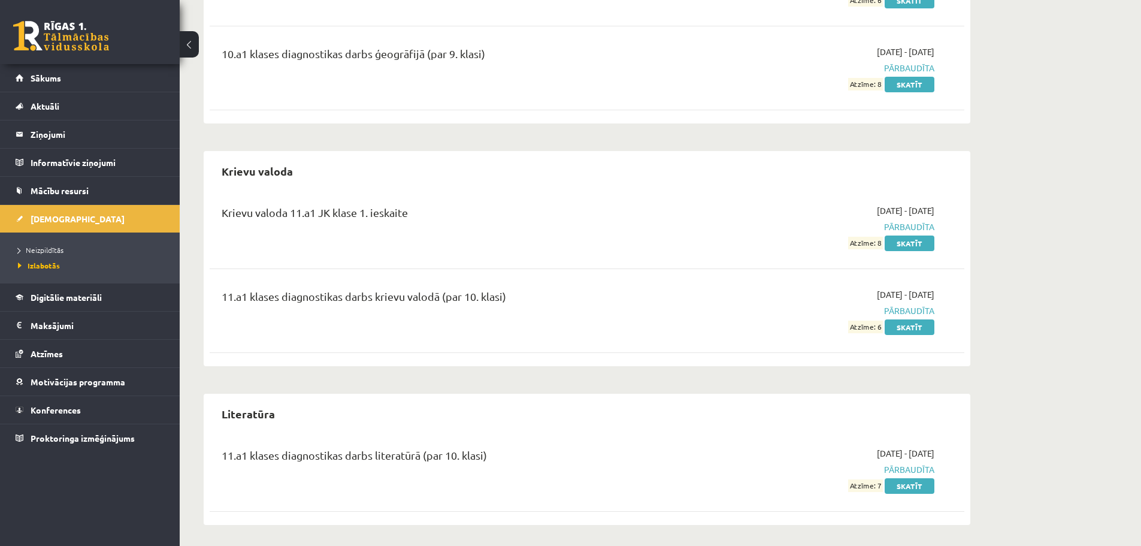
scroll to position [791, 0]
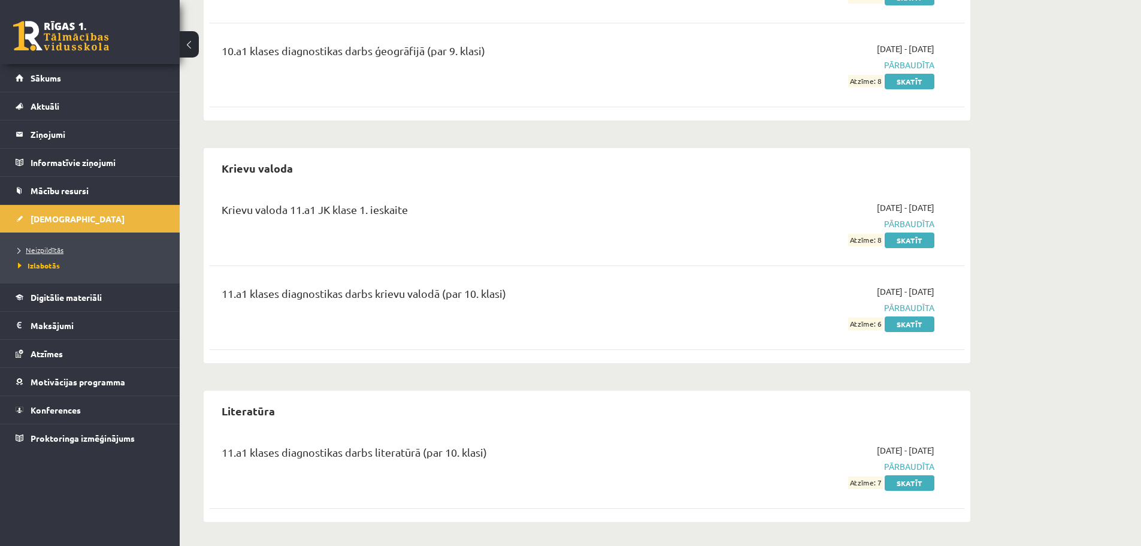
click at [54, 247] on span "Neizpildītās" at bounding box center [41, 250] width 46 height 10
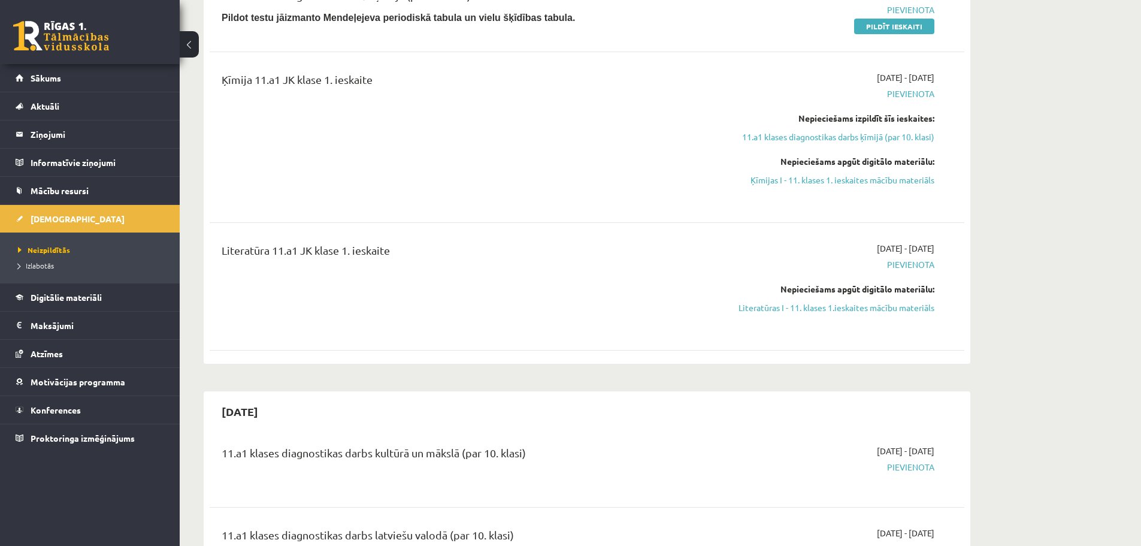
scroll to position [252, 0]
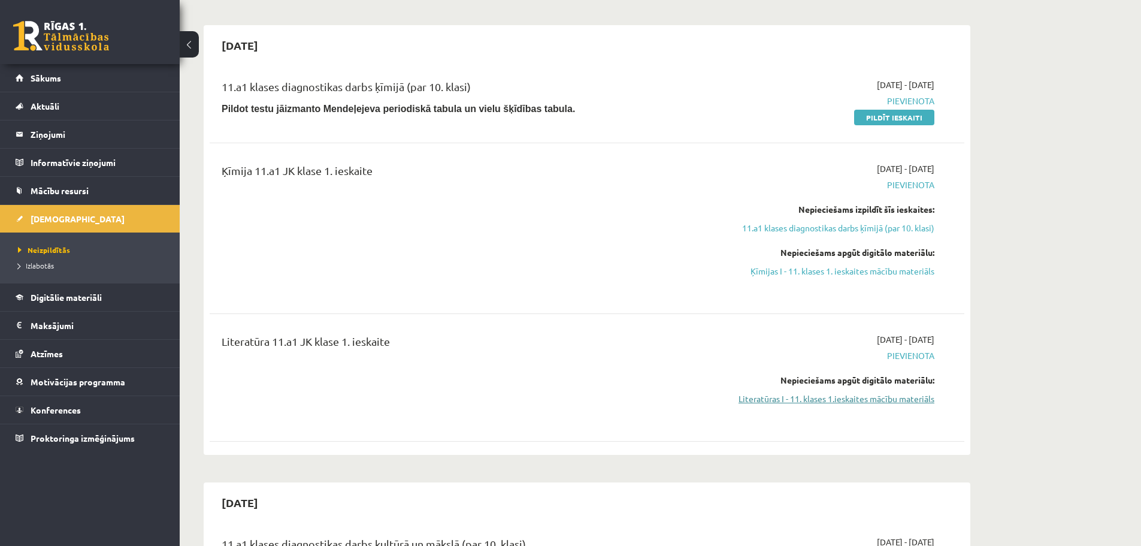
click at [797, 402] on link "Literatūras I - 11. klases 1.ieskaites mācību materiāls" at bounding box center [822, 398] width 226 height 13
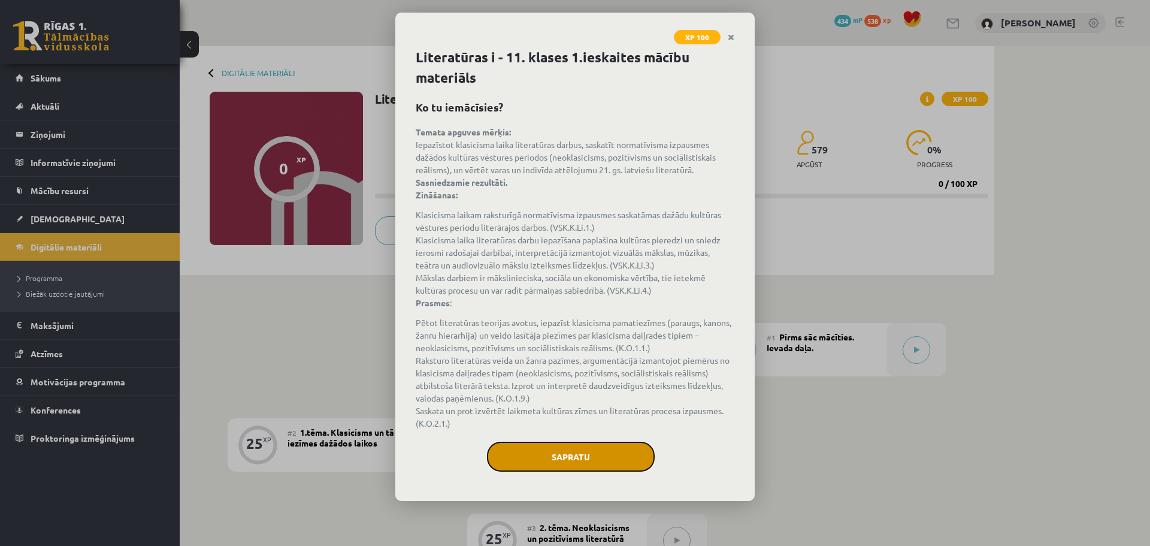
click at [618, 460] on button "Sapratu" at bounding box center [571, 457] width 168 height 30
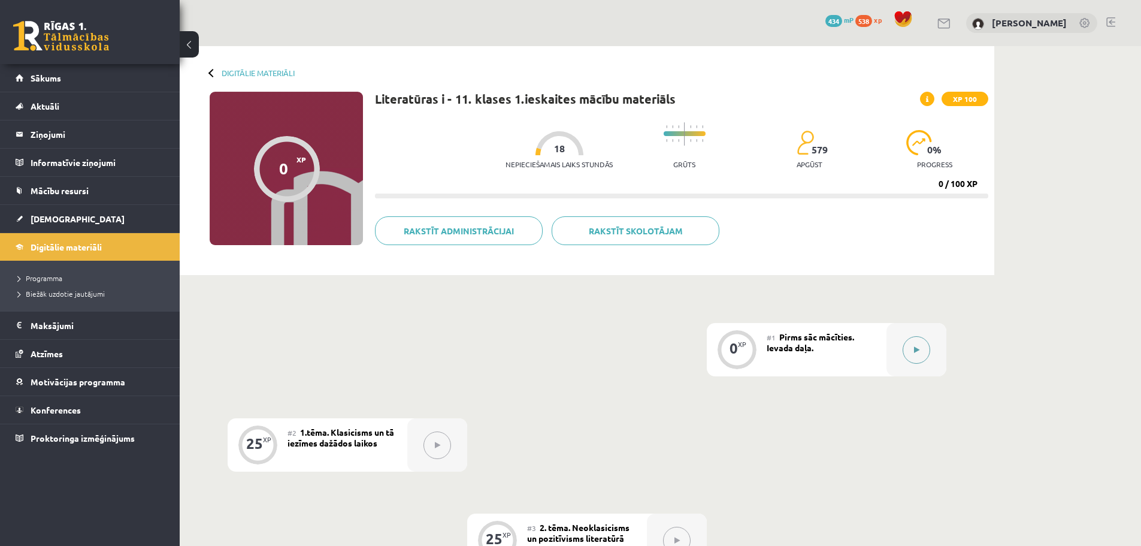
click at [913, 348] on button at bounding box center [917, 350] width 28 height 28
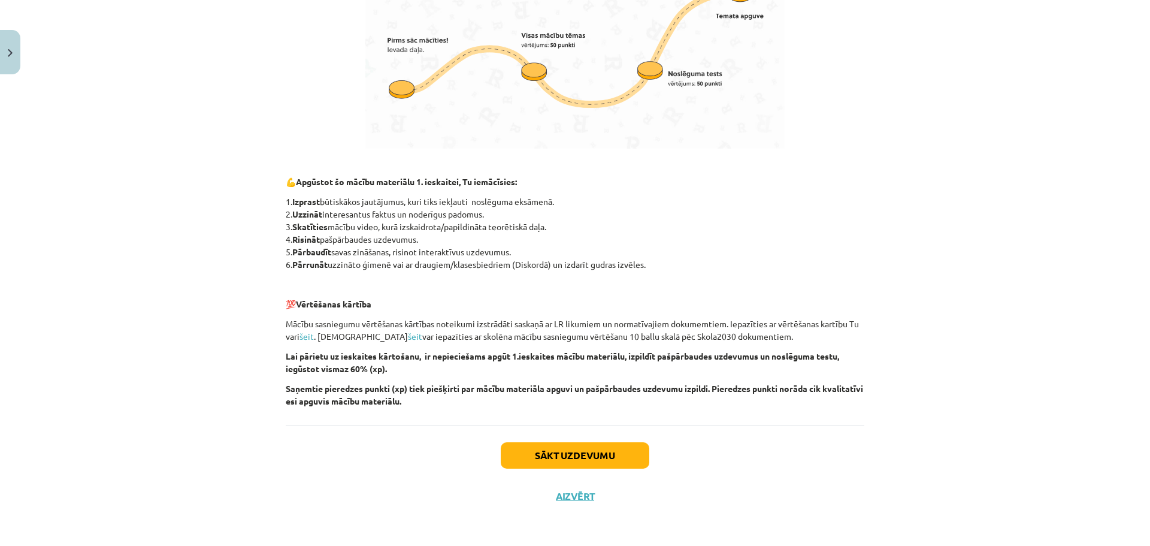
scroll to position [708, 0]
click at [561, 445] on button "Sākt uzdevumu" at bounding box center [575, 455] width 149 height 26
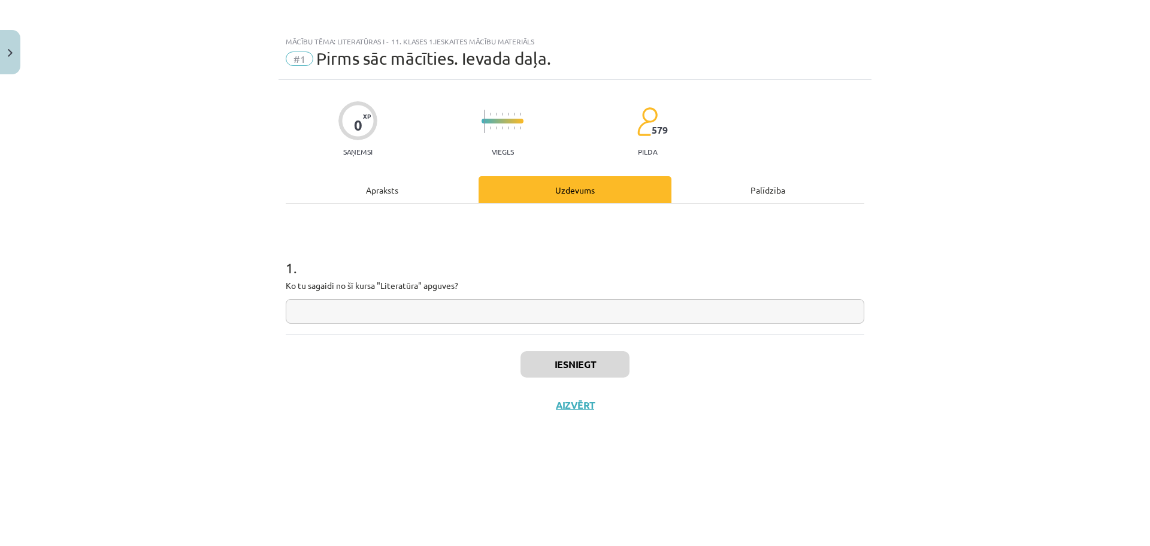
scroll to position [0, 0]
click at [456, 307] on input "text" at bounding box center [575, 311] width 579 height 25
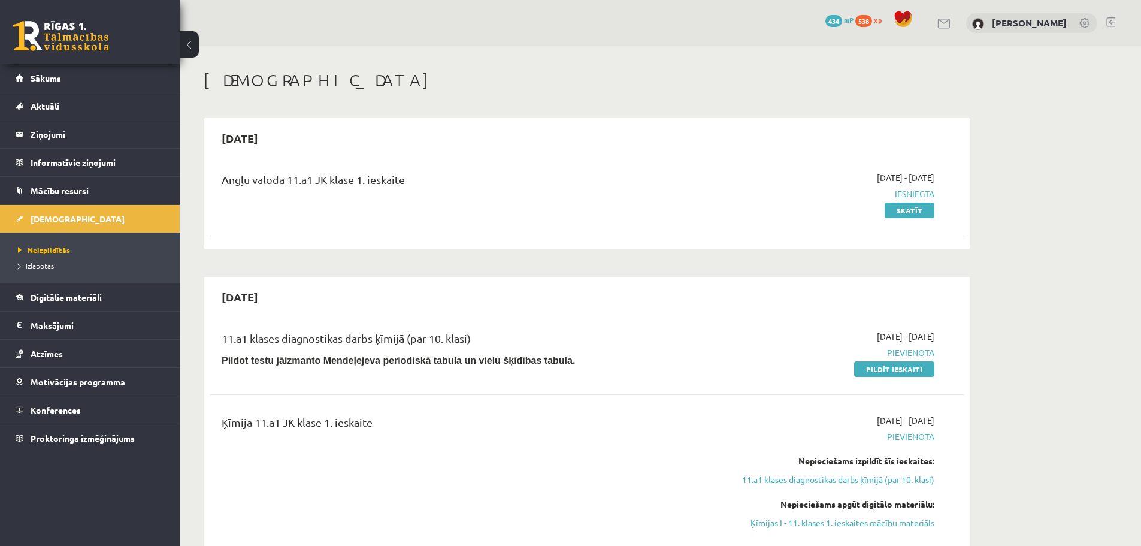
scroll to position [252, 0]
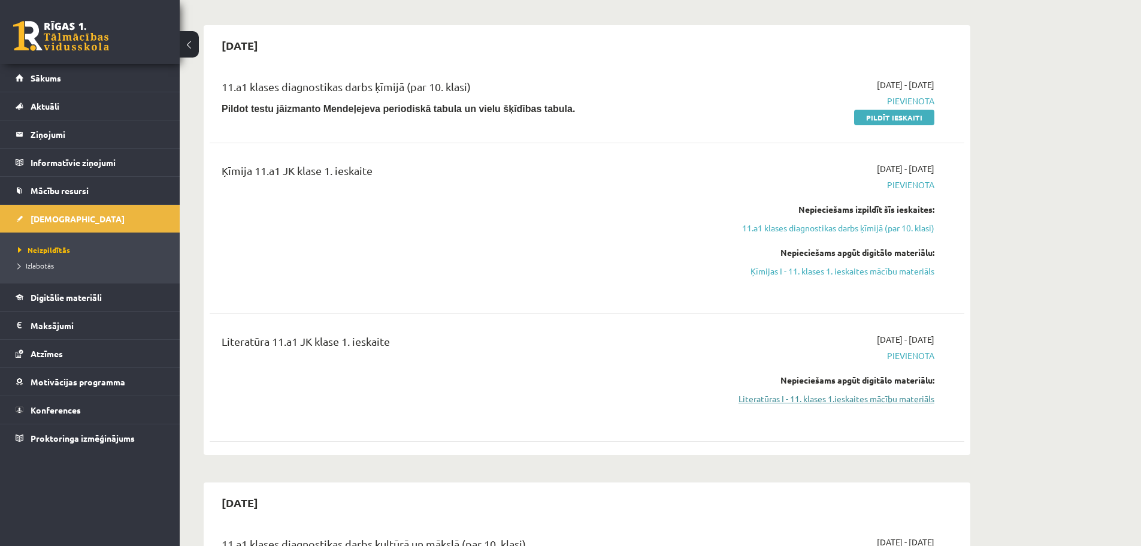
click at [864, 403] on link "Literatūras I - 11. klases 1.ieskaites mācību materiāls" at bounding box center [822, 398] width 226 height 13
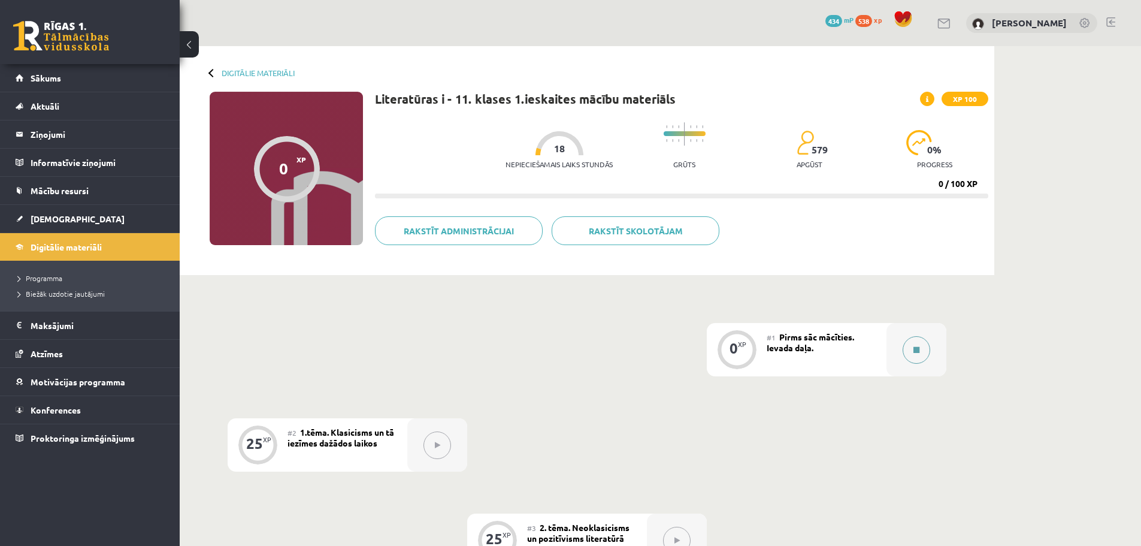
click at [907, 357] on button at bounding box center [917, 350] width 28 height 28
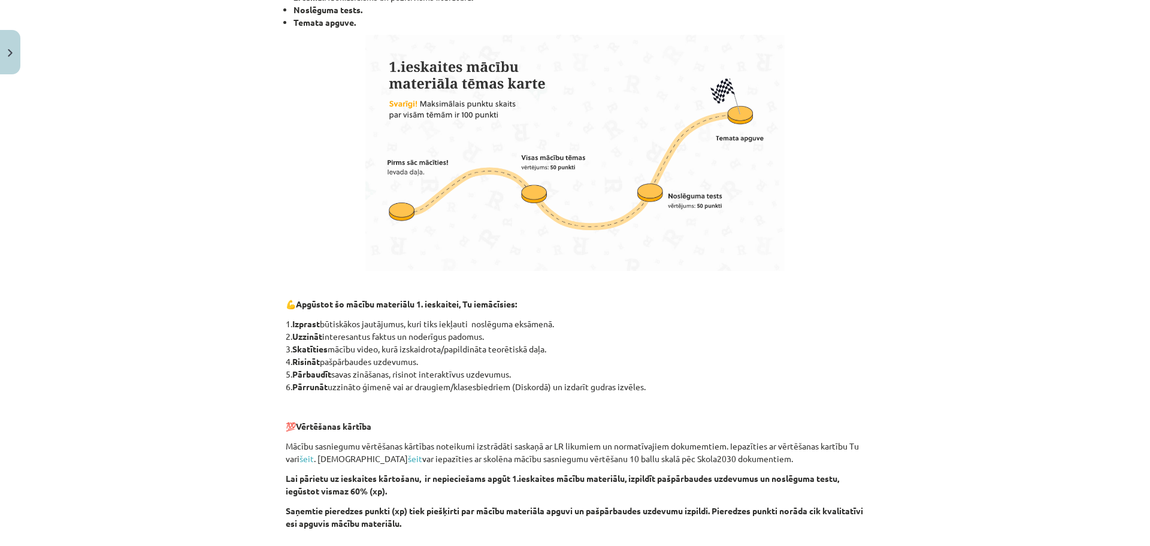
scroll to position [659, 0]
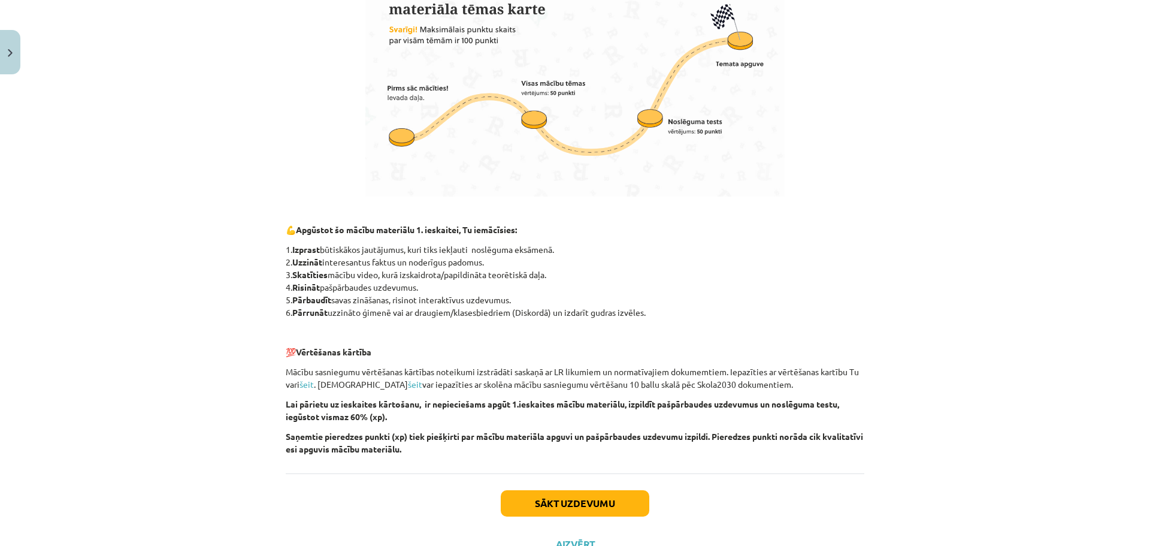
click at [623, 488] on div "Sākt uzdevumu Aizvērt" at bounding box center [575, 515] width 579 height 84
click at [628, 497] on button "Sākt uzdevumu" at bounding box center [575, 503] width 149 height 26
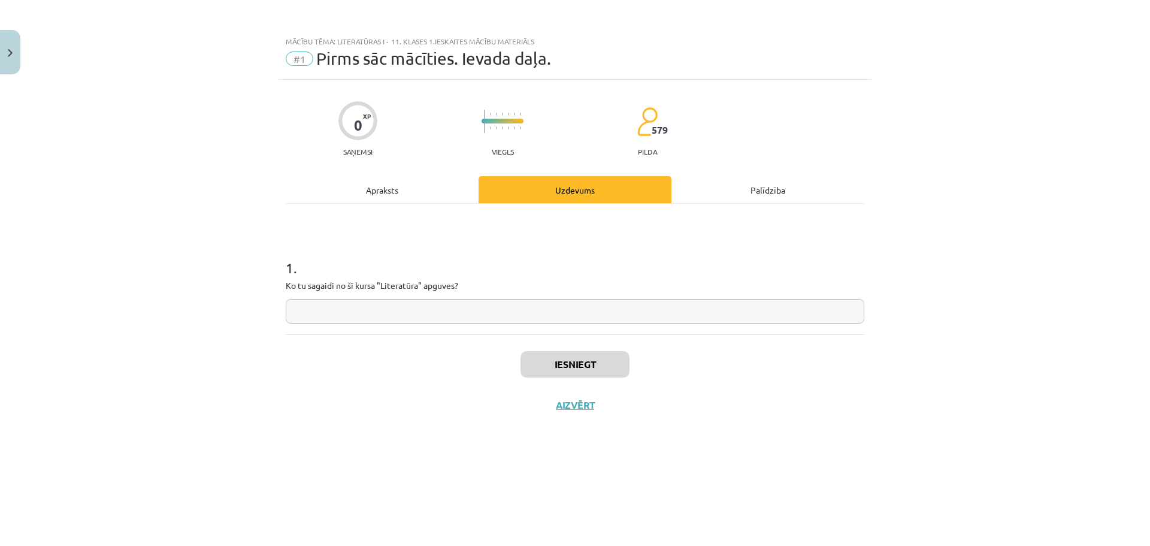
click at [469, 308] on input "text" at bounding box center [575, 311] width 579 height 25
type input "**********"
click at [539, 355] on button "Iesniegt" at bounding box center [575, 364] width 109 height 26
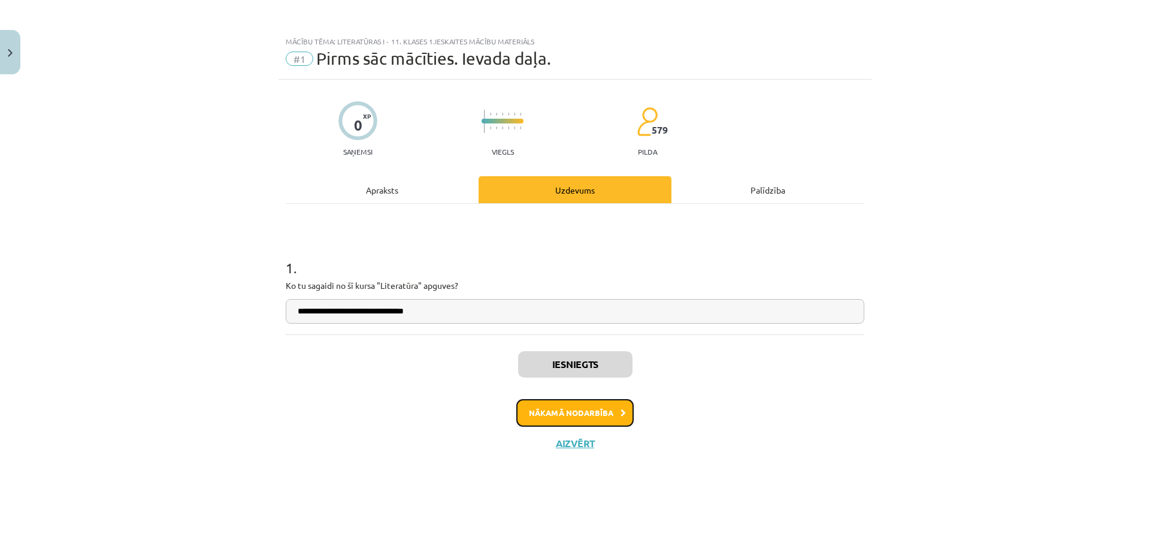
click at [593, 420] on button "Nākamā nodarbība" at bounding box center [574, 413] width 117 height 28
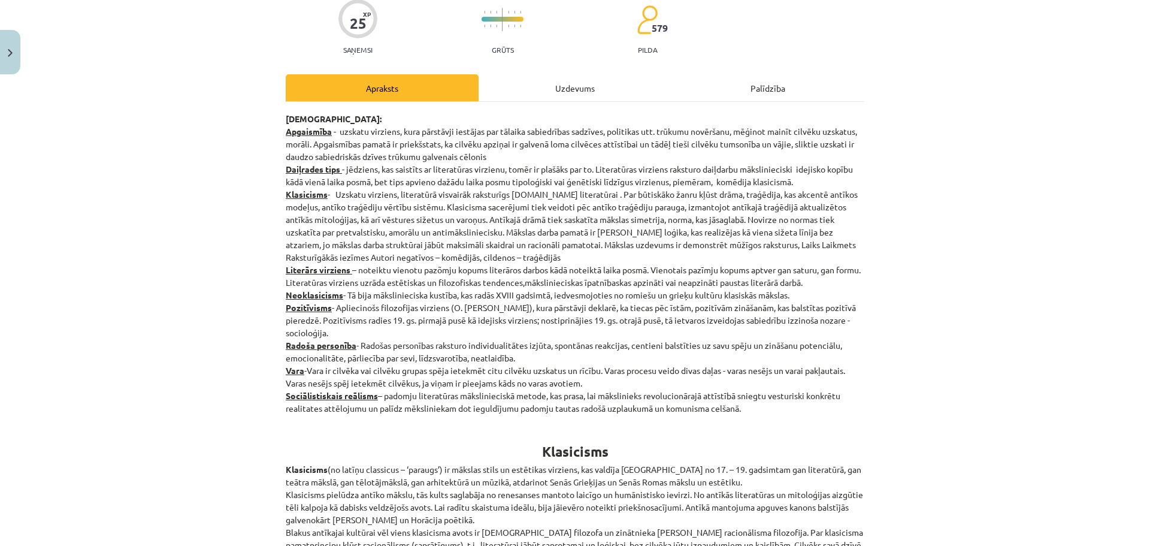
scroll to position [101, 0]
click at [312, 132] on u "Apgaismība" at bounding box center [309, 131] width 46 height 11
drag, startPoint x: 362, startPoint y: 132, endPoint x: 370, endPoint y: 137, distance: 10.0
click at [364, 132] on p "Jēdzieni: Apgaismība - uzskatu virziens, kura pārstāvji iestājas par tālaika sa…" at bounding box center [575, 264] width 579 height 302
click at [383, 182] on p "Jēdzieni: Apgaismība - uzskatu virziens, kura pārstāvji iestājas par tālaika sa…" at bounding box center [575, 264] width 579 height 302
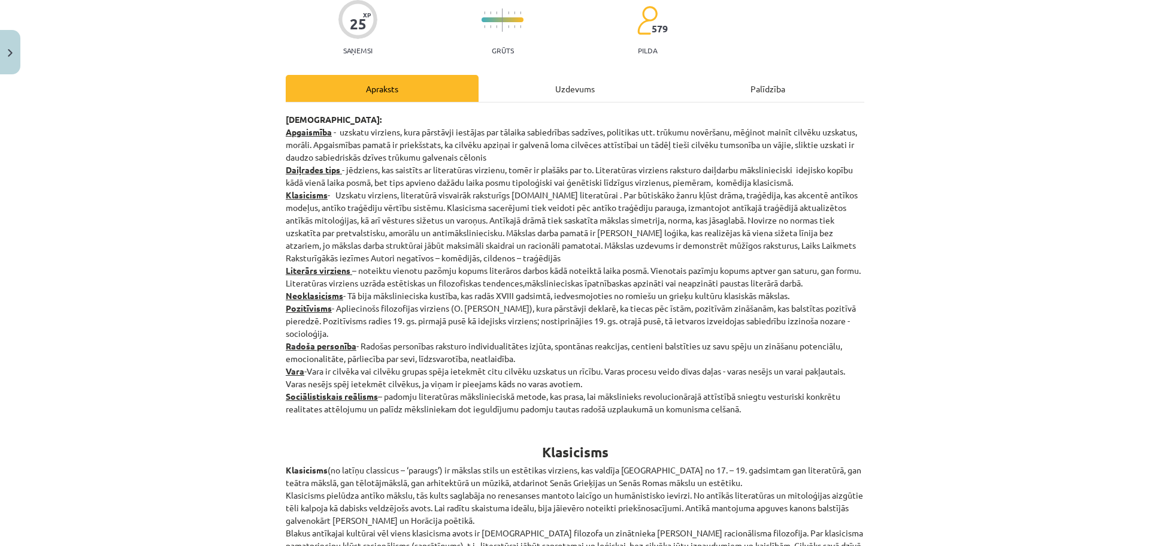
click at [782, 310] on p "Jēdzieni: Apgaismība - uzskatu virziens, kura pārstāvji iestājas par tālaika sa…" at bounding box center [575, 264] width 579 height 302
click at [800, 397] on p "Jēdzieni: Apgaismība - uzskatu virziens, kura pārstāvji iestājas par tālaika sa…" at bounding box center [575, 264] width 579 height 302
click at [810, 431] on h1 "Klasicisms" at bounding box center [575, 441] width 579 height 38
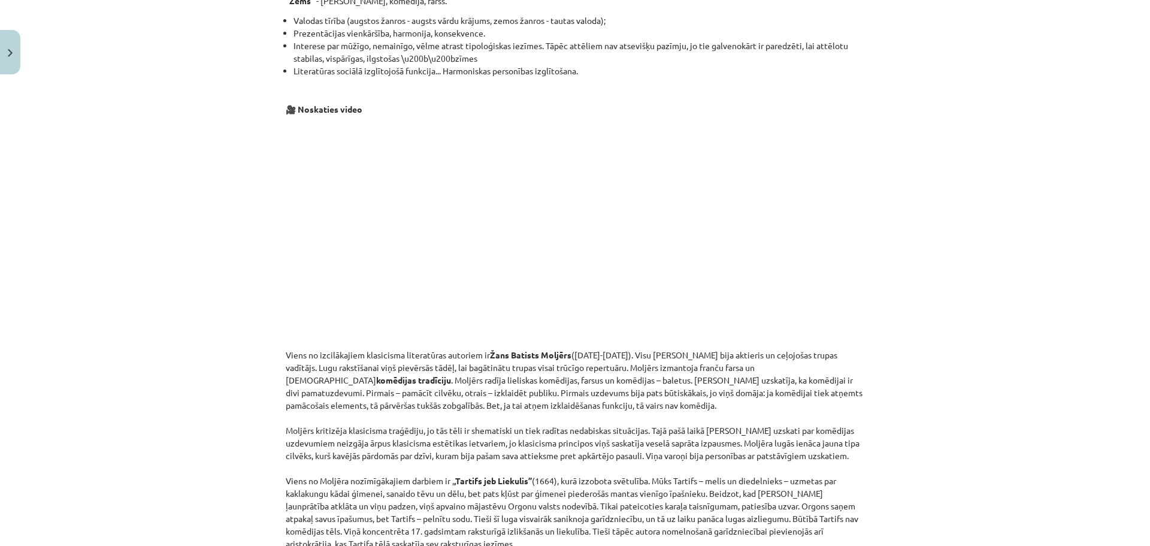
scroll to position [1001, 0]
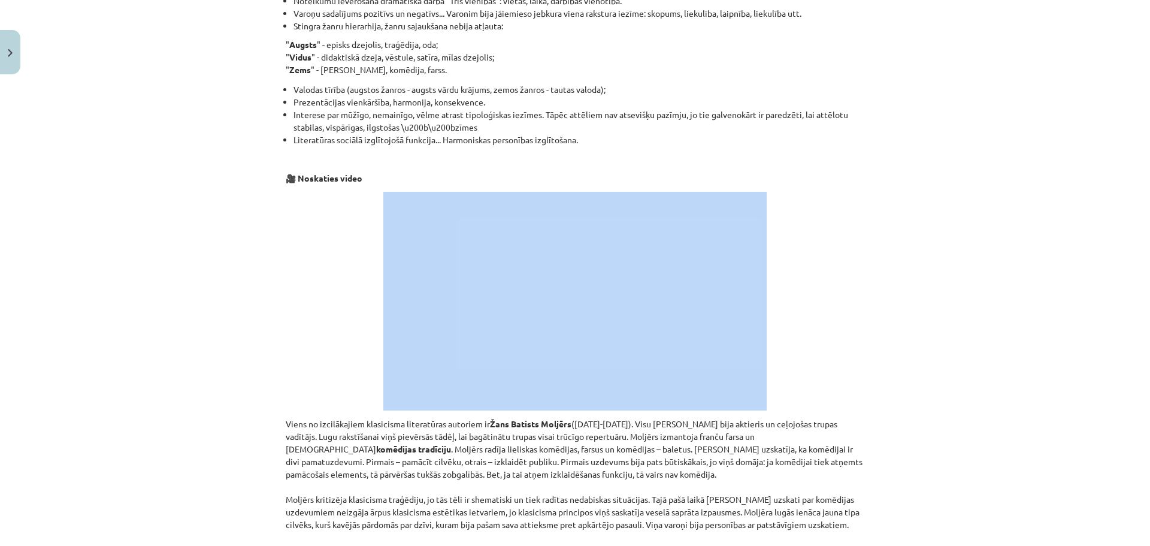
click at [1141, 189] on div "Mācību tēma: Literatūras i - 11. klases 1.ieskaites mācību materiāls #2 1.tēma.…" at bounding box center [575, 273] width 1150 height 546
click at [1017, 232] on div "Mācību tēma: Literatūras i - 11. klases 1.ieskaites mācību materiāls #2 1.tēma.…" at bounding box center [575, 273] width 1150 height 546
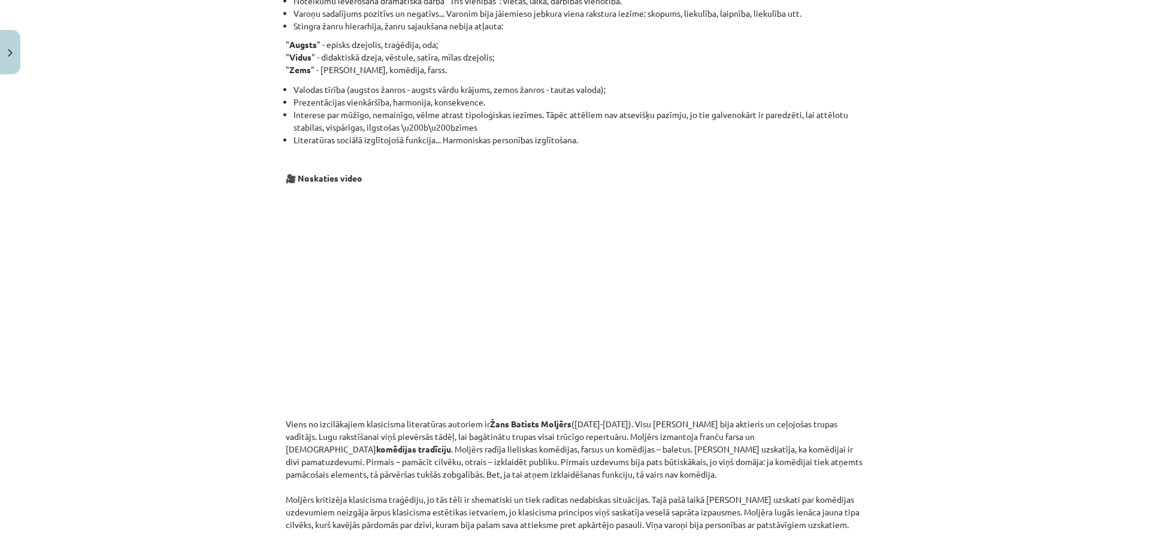
click at [822, 177] on p "🎥 Noskaties video" at bounding box center [575, 178] width 579 height 13
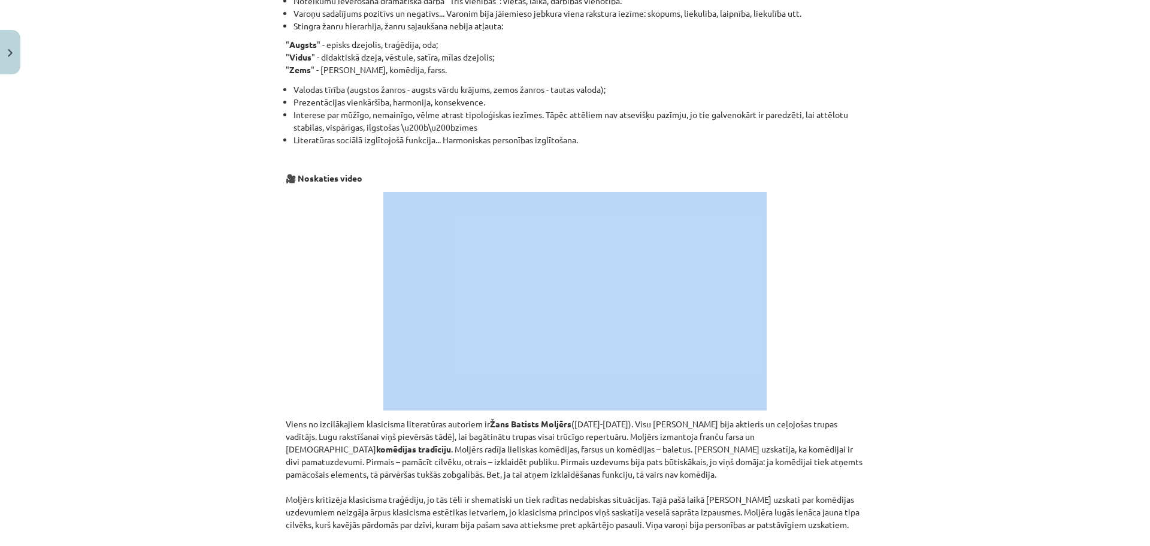
click at [821, 176] on p "🎥 Noskaties video" at bounding box center [575, 178] width 579 height 13
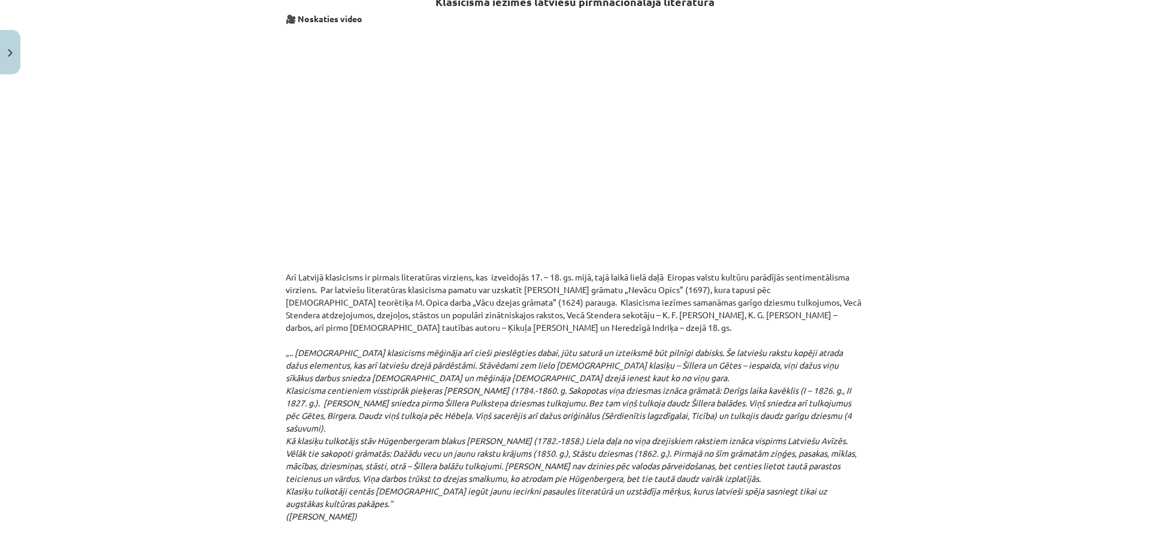
scroll to position [1755, 0]
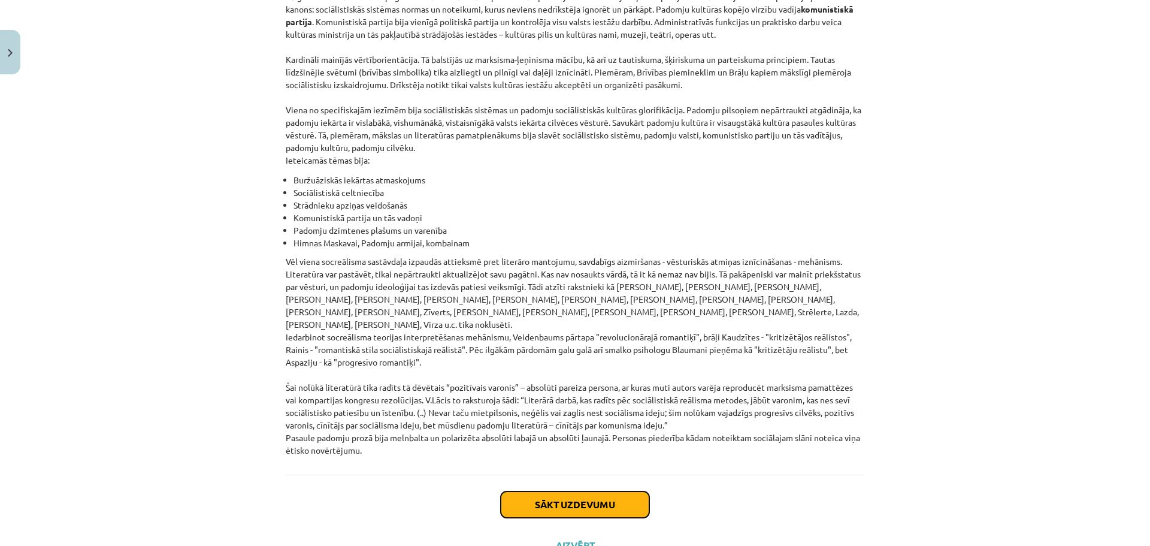
click at [613, 491] on button "Sākt uzdevumu" at bounding box center [575, 504] width 149 height 26
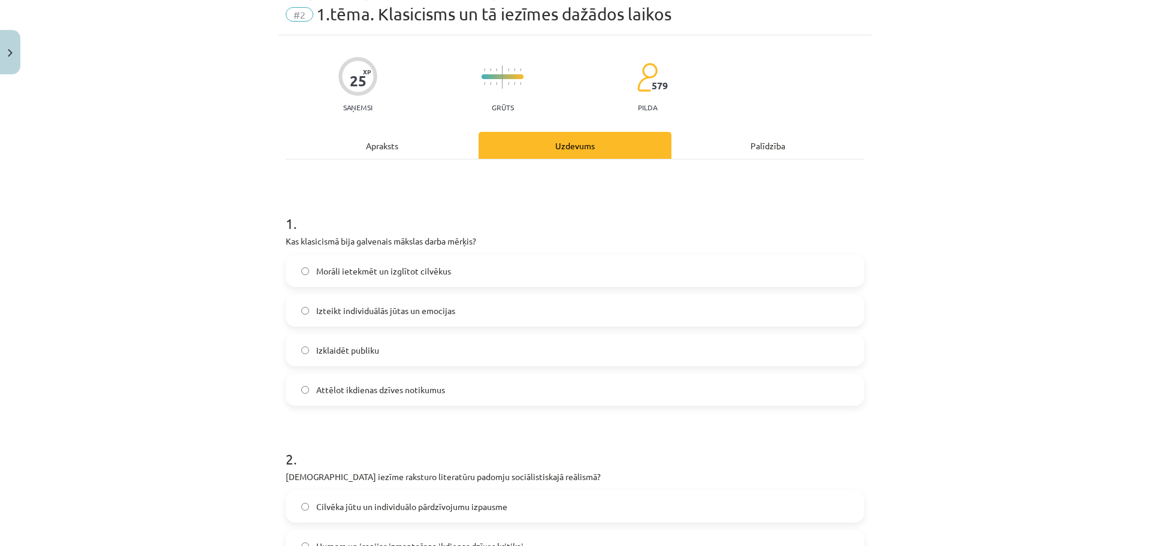
scroll to position [30, 0]
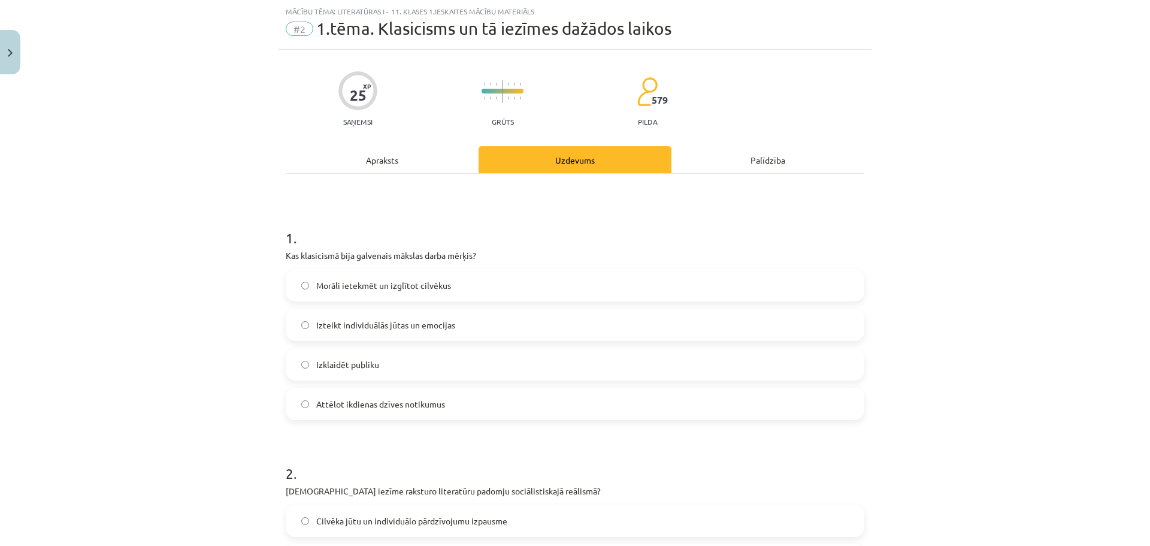
click at [551, 285] on label "Morāli ietekmēt un izglītot cilvēkus" at bounding box center [575, 285] width 576 height 30
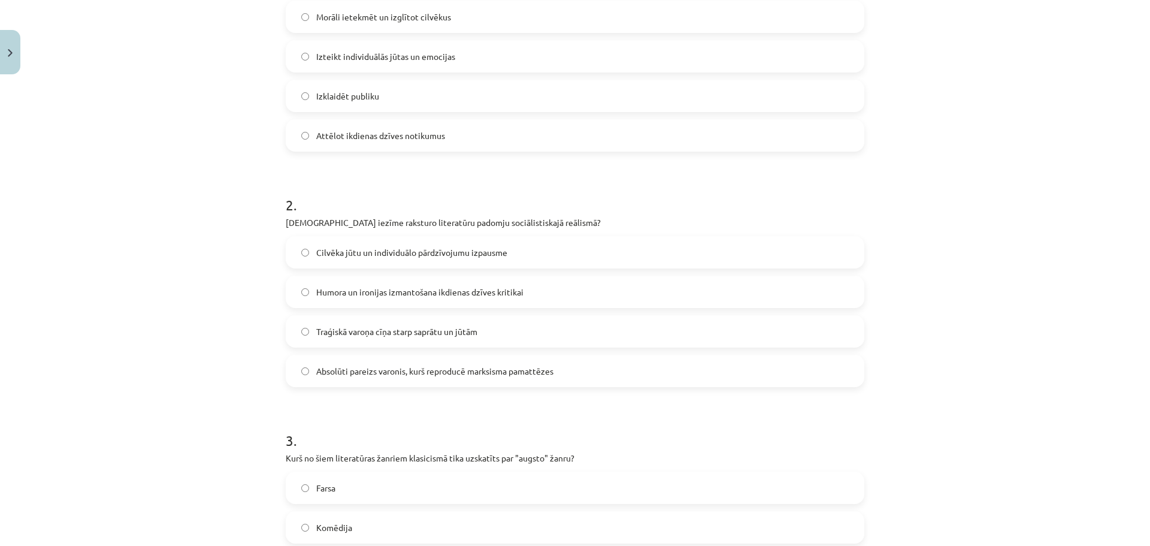
scroll to position [300, 0]
click at [386, 296] on span "Humora un ironijas izmantošana ikdienas dzīves kritikai" at bounding box center [419, 291] width 207 height 13
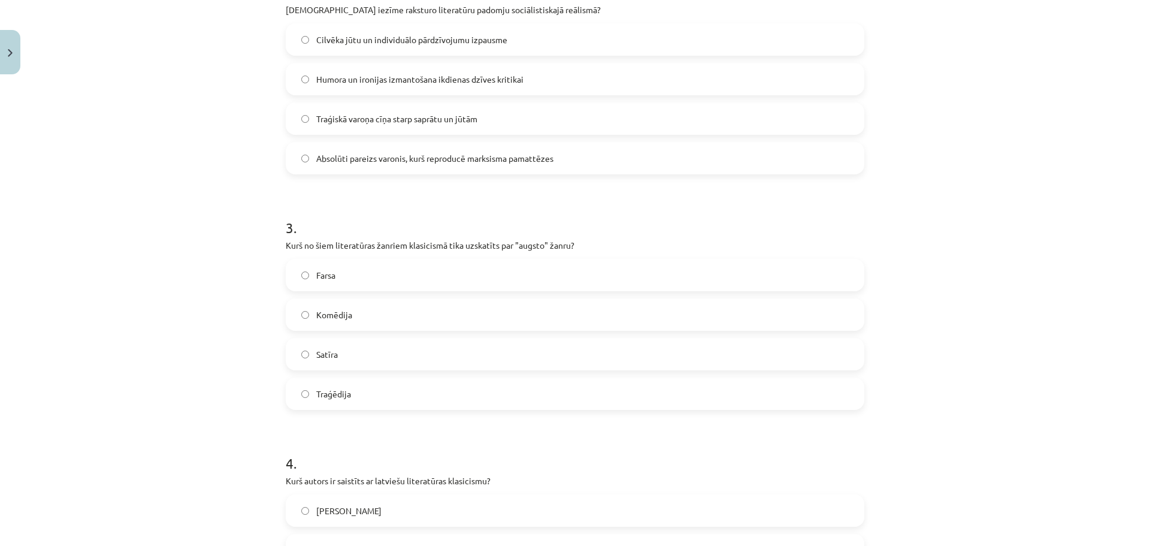
scroll to position [539, 0]
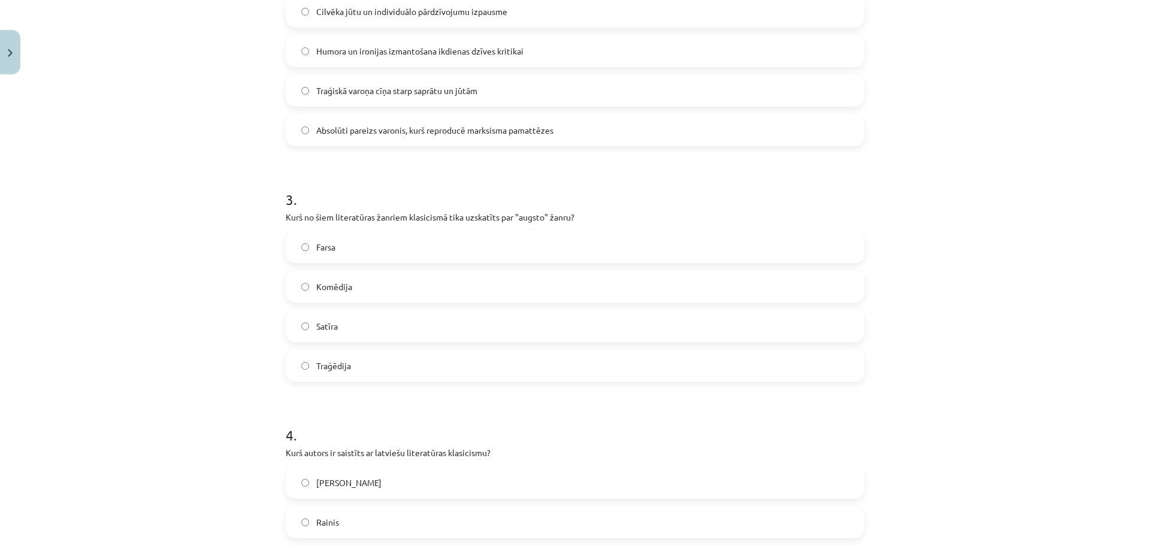
click at [408, 370] on label "Traģēdija" at bounding box center [575, 366] width 576 height 30
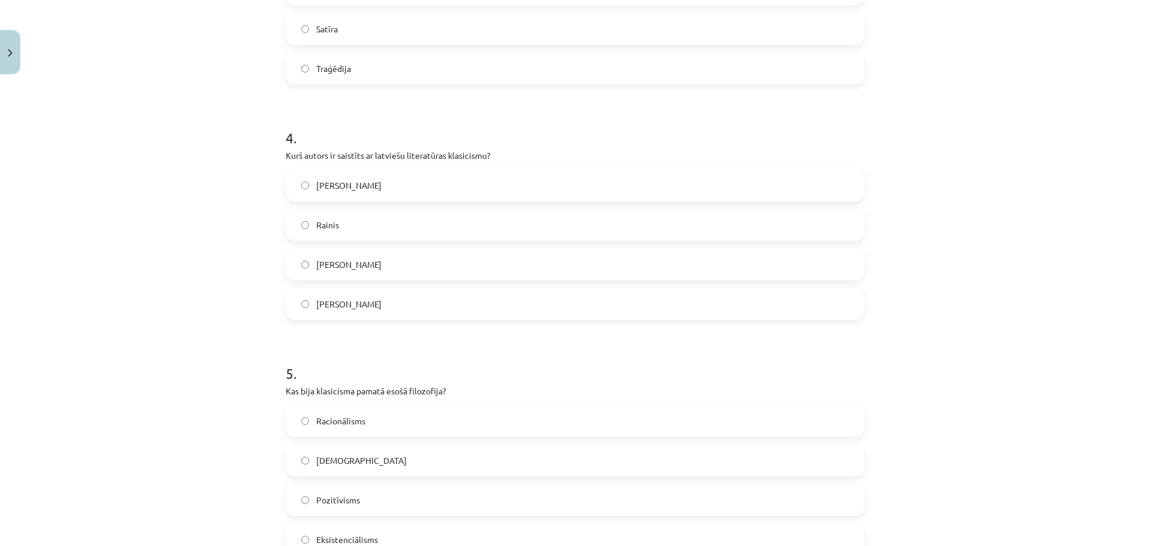
scroll to position [839, 0]
click at [447, 255] on label "Imants Ziedonis" at bounding box center [575, 262] width 576 height 30
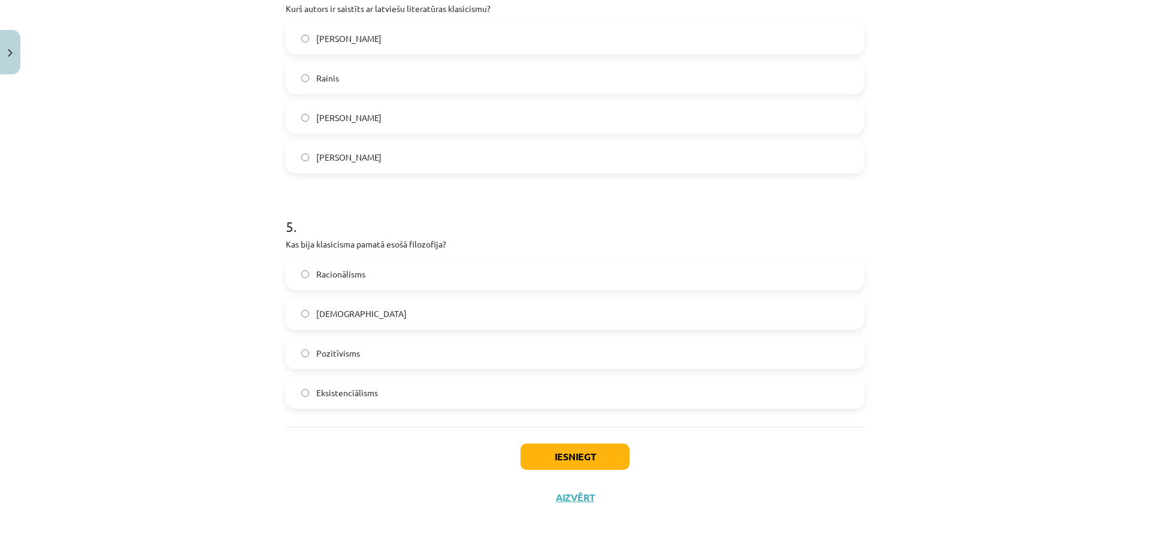
scroll to position [985, 0]
click at [306, 352] on label "Pozitīvisms" at bounding box center [575, 351] width 576 height 30
click at [555, 456] on button "Iesniegt" at bounding box center [575, 455] width 109 height 26
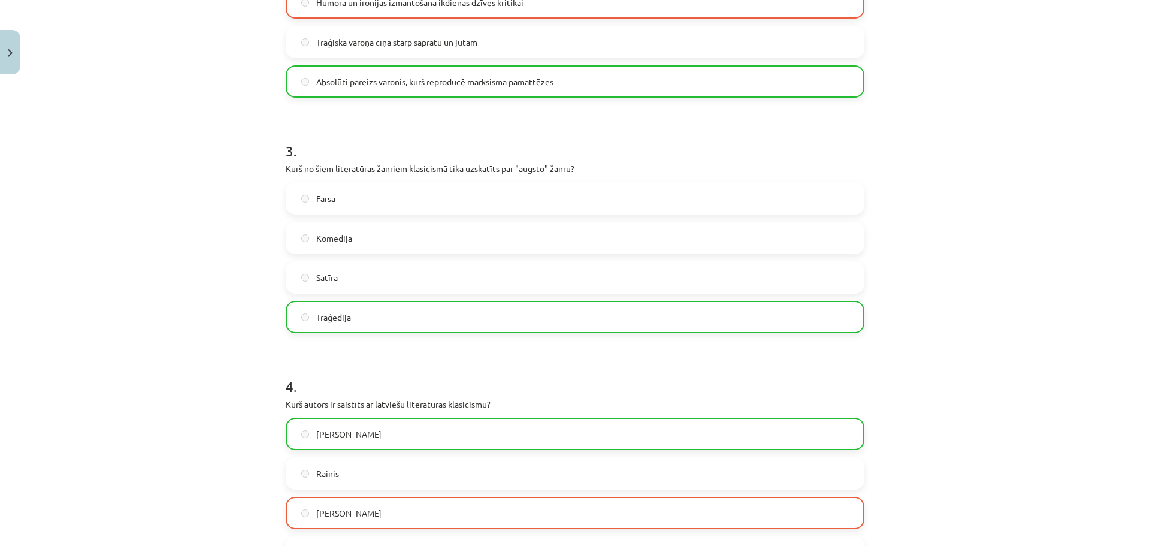
scroll to position [566, 0]
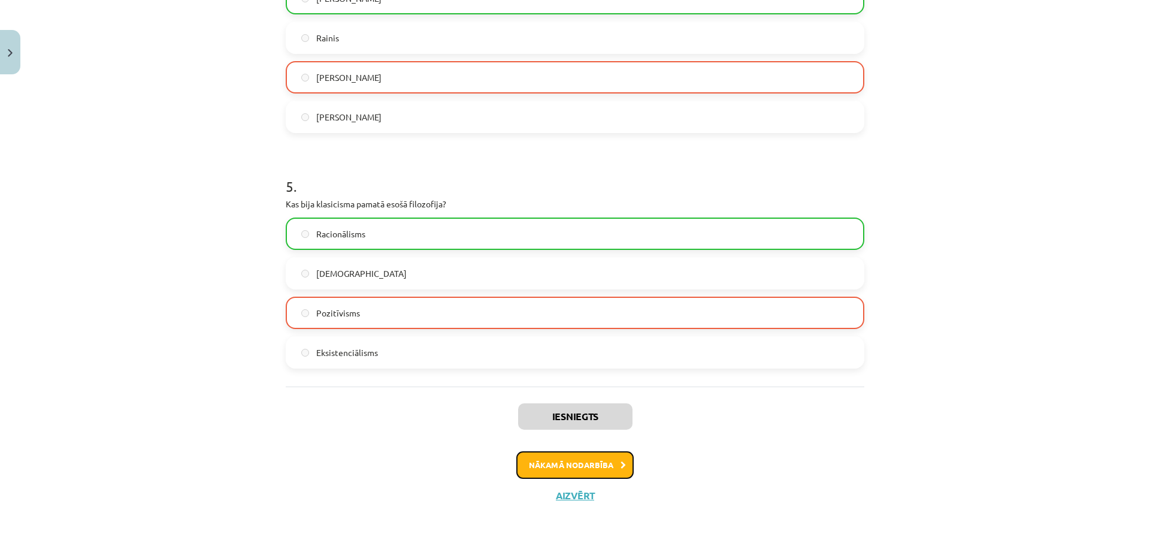
click at [567, 460] on button "Nākamā nodarbība" at bounding box center [574, 465] width 117 height 28
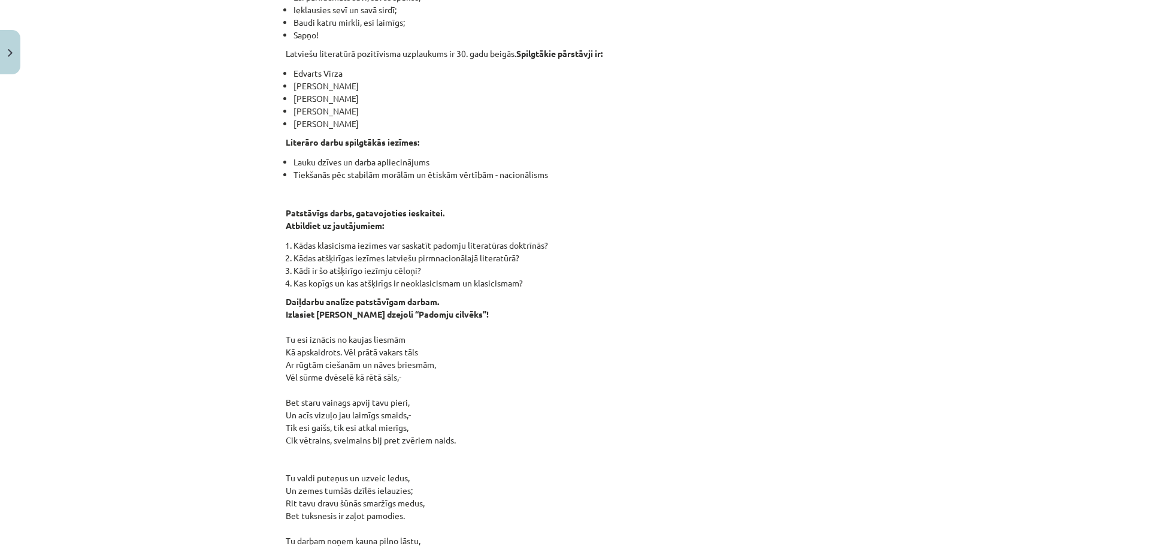
scroll to position [30, 0]
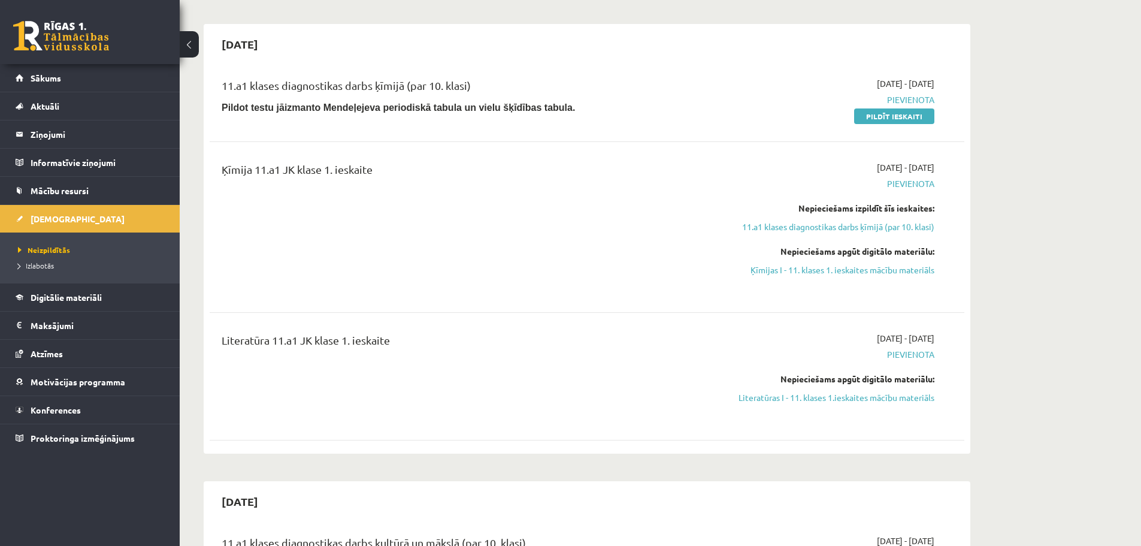
scroll to position [252, 0]
